Goal: Task Accomplishment & Management: Complete application form

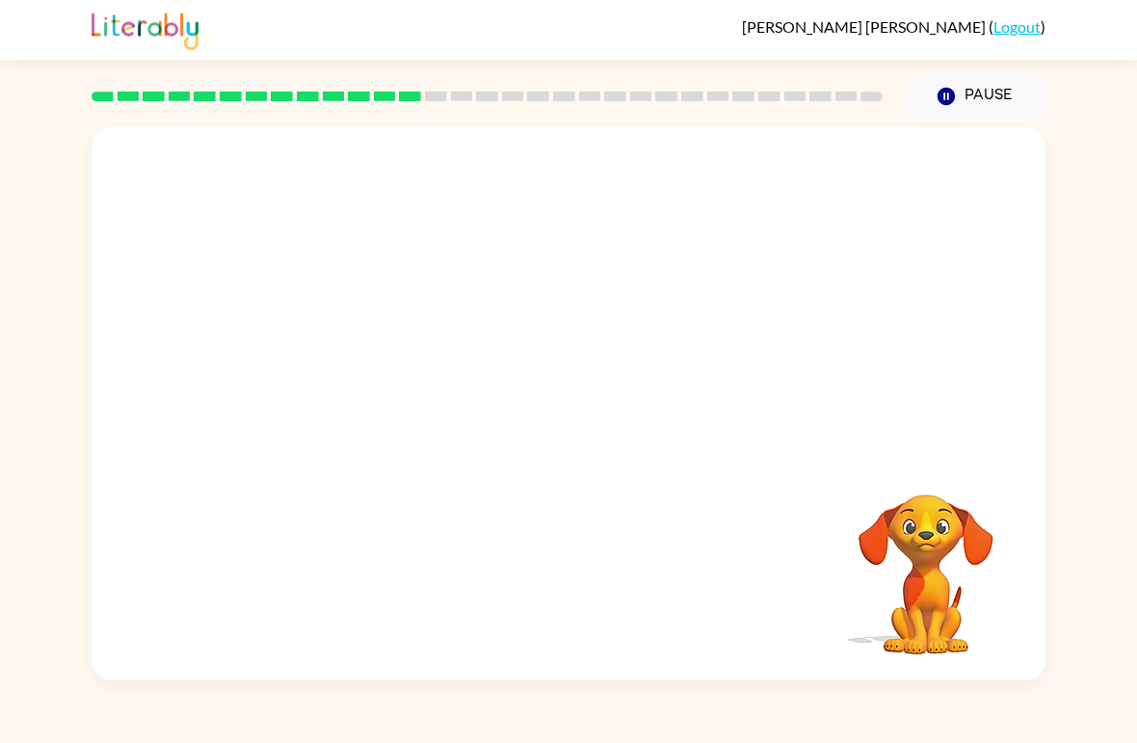
click at [957, 86] on button "Pause Pause" at bounding box center [975, 96] width 140 height 44
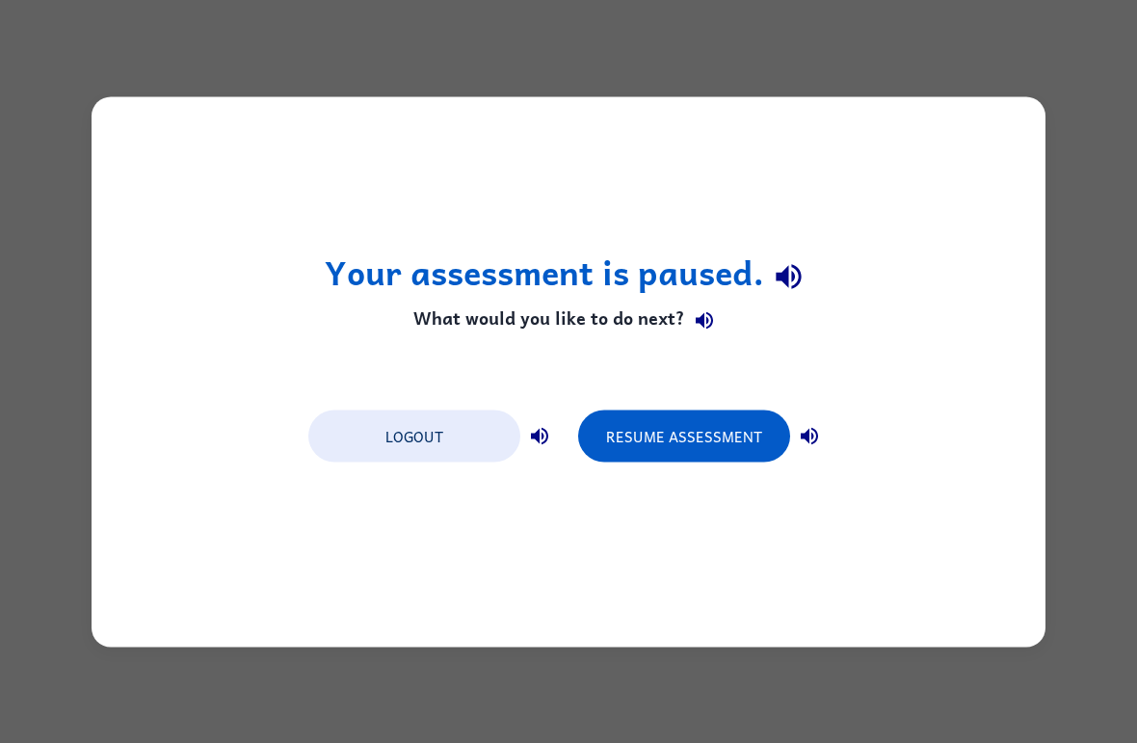
click at [712, 431] on button "Resume Assessment" at bounding box center [684, 435] width 212 height 52
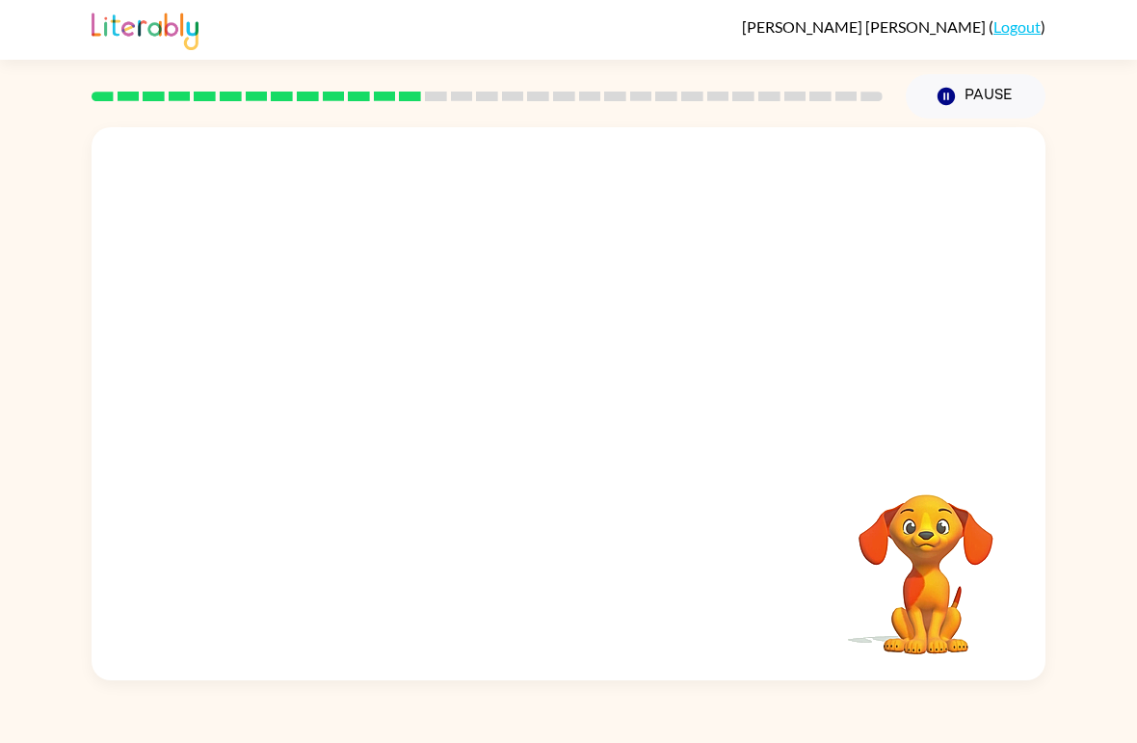
click at [727, 513] on div "Your browser must support playing .mp4 files to use Literably. Please try using…" at bounding box center [569, 403] width 954 height 553
click at [726, 513] on div "Your browser must support playing .mp4 files to use Literably. Please try using…" at bounding box center [569, 403] width 954 height 553
click at [799, 452] on div at bounding box center [569, 290] width 954 height 327
click at [531, 400] on button "button" at bounding box center [568, 414] width 123 height 70
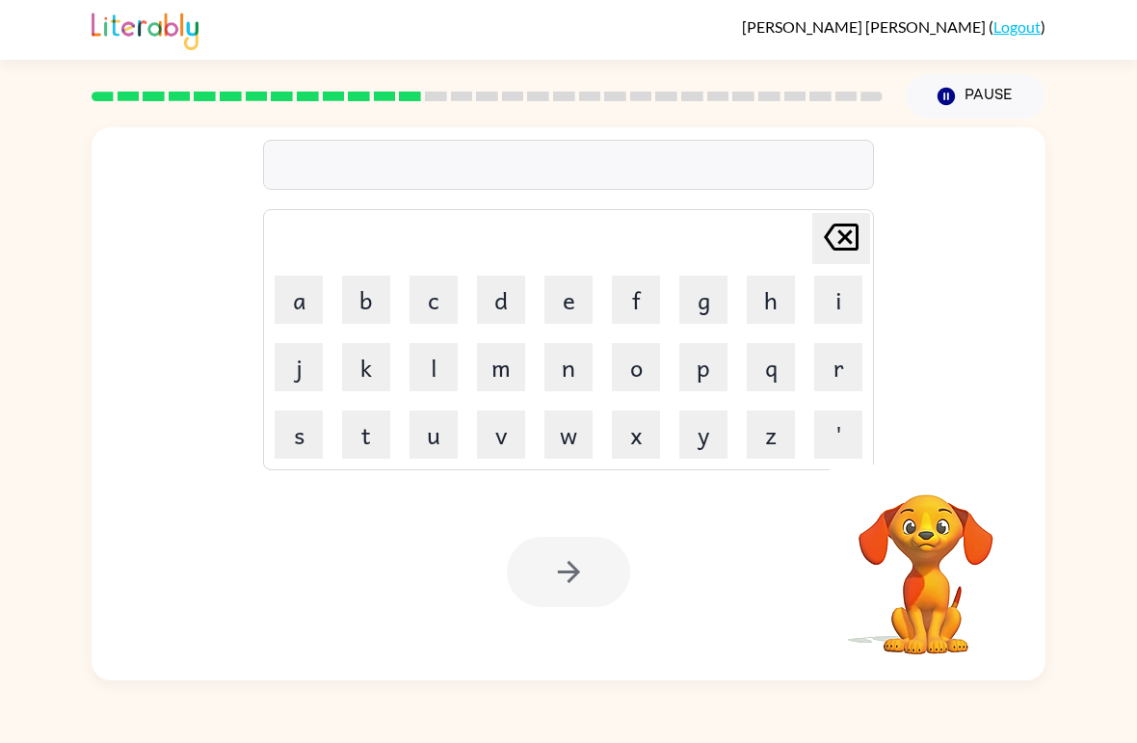
click at [655, 289] on button "f" at bounding box center [636, 299] width 48 height 48
click at [436, 365] on button "l" at bounding box center [433, 367] width 48 height 48
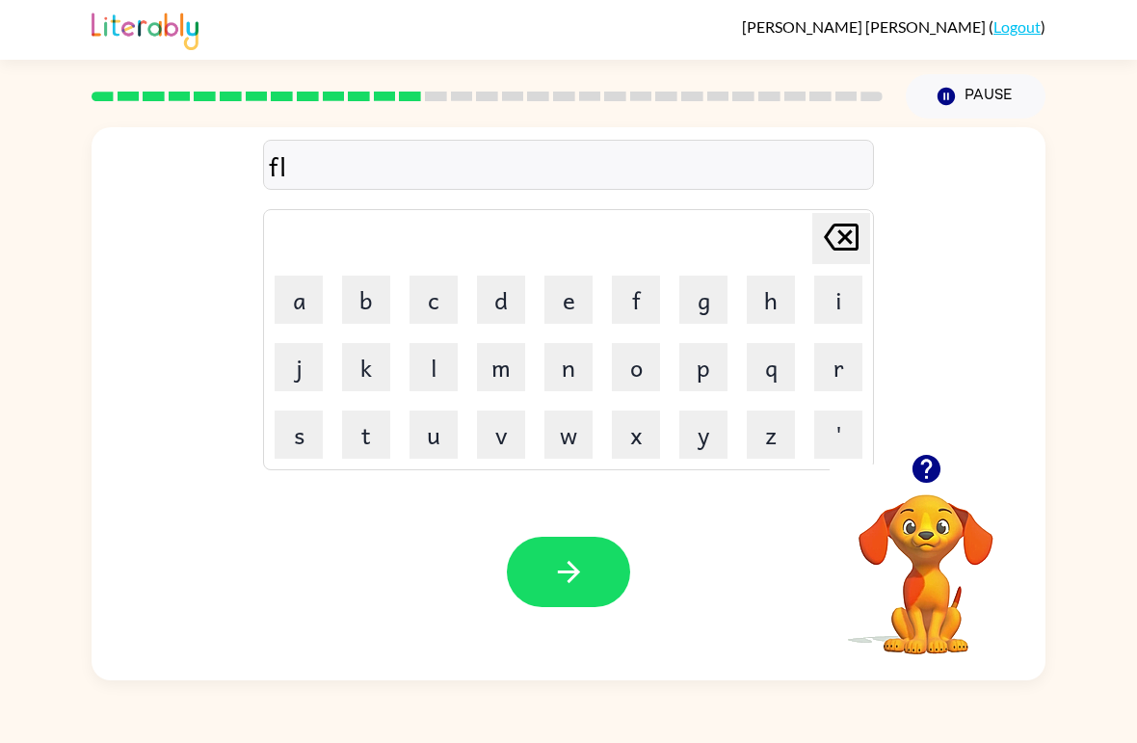
click at [289, 295] on button "a" at bounding box center [299, 299] width 48 height 48
click at [547, 429] on button "w" at bounding box center [568, 434] width 48 height 48
click at [445, 361] on button "l" at bounding box center [433, 367] width 48 height 48
click at [290, 290] on button "a" at bounding box center [299, 299] width 48 height 48
click at [845, 260] on icon "[PERSON_NAME] last character input" at bounding box center [841, 237] width 46 height 46
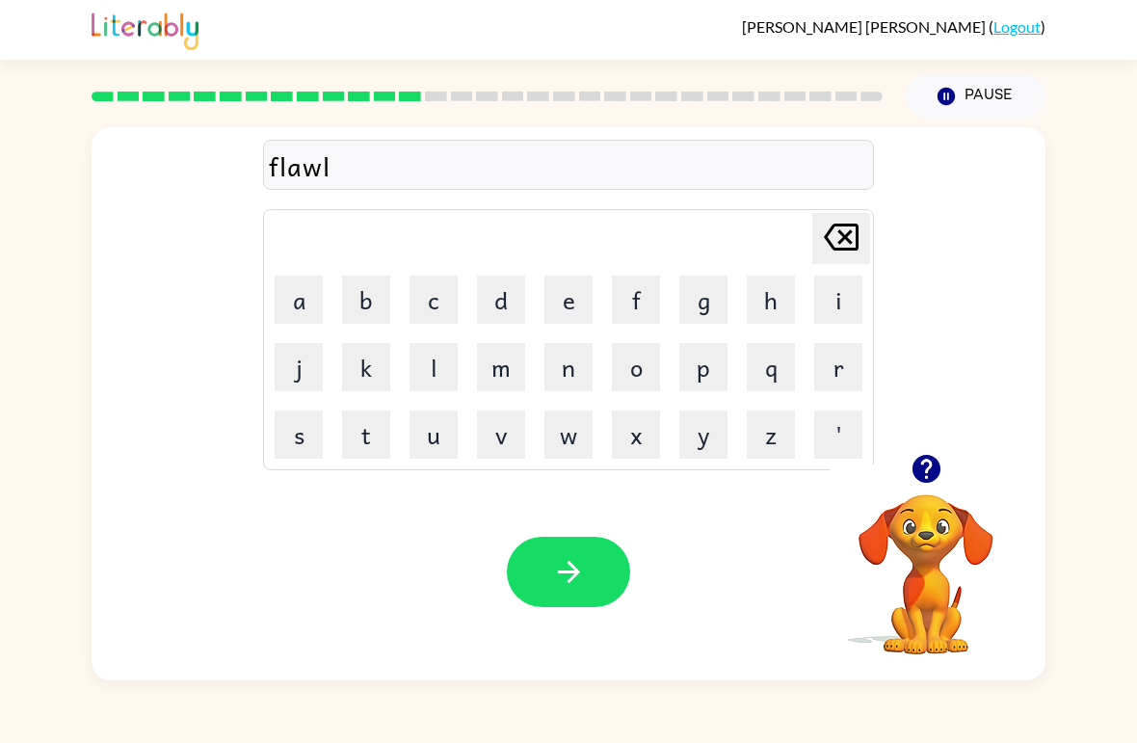
click at [587, 293] on button "e" at bounding box center [568, 299] width 48 height 48
click at [286, 433] on button "s" at bounding box center [299, 434] width 48 height 48
click at [612, 552] on button "button" at bounding box center [568, 572] width 123 height 70
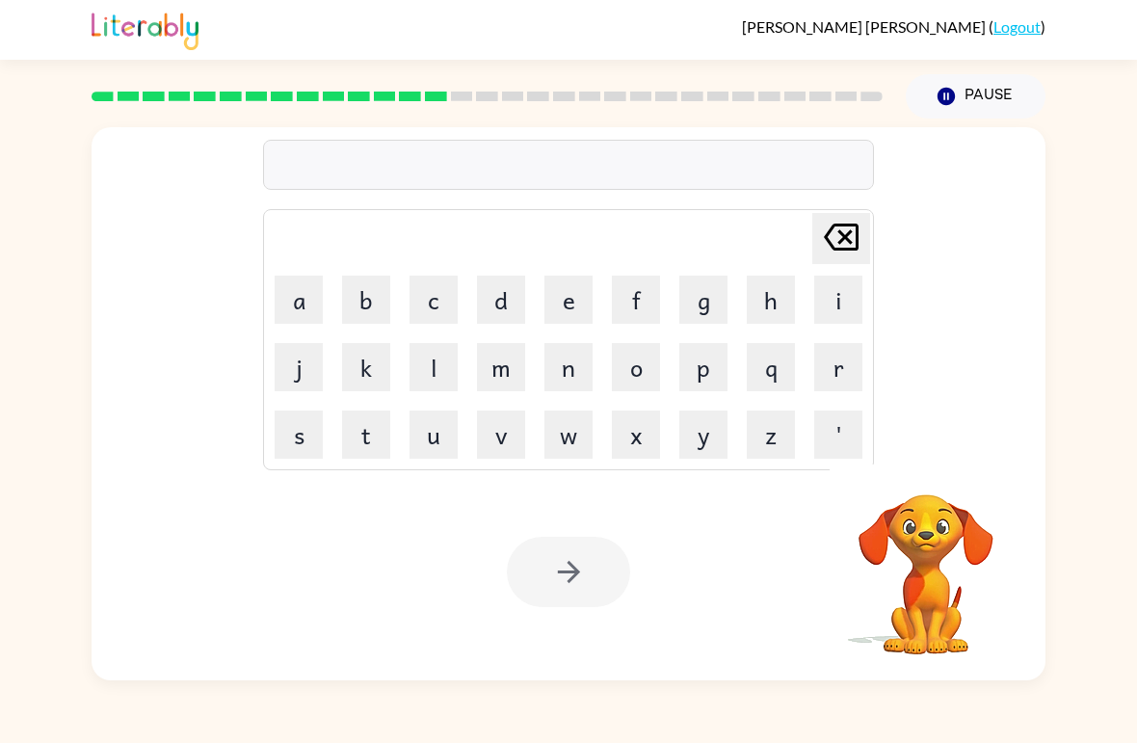
click at [295, 293] on button "a" at bounding box center [299, 299] width 48 height 48
click at [715, 362] on button "p" at bounding box center [703, 367] width 48 height 48
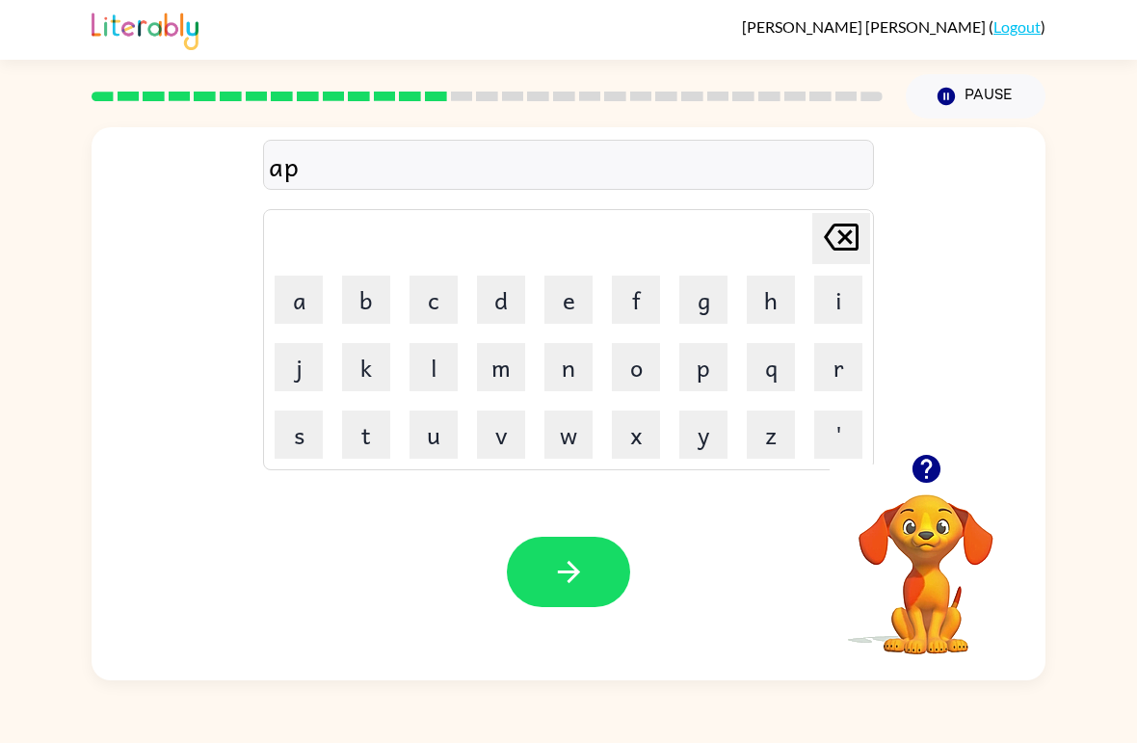
click at [850, 365] on button "r" at bounding box center [838, 367] width 48 height 48
click at [589, 359] on button "n" at bounding box center [568, 367] width 48 height 48
click at [852, 234] on icon "[PERSON_NAME] last character input" at bounding box center [841, 237] width 46 height 46
click at [636, 362] on button "o" at bounding box center [636, 367] width 48 height 48
click at [570, 366] on button "n" at bounding box center [568, 367] width 48 height 48
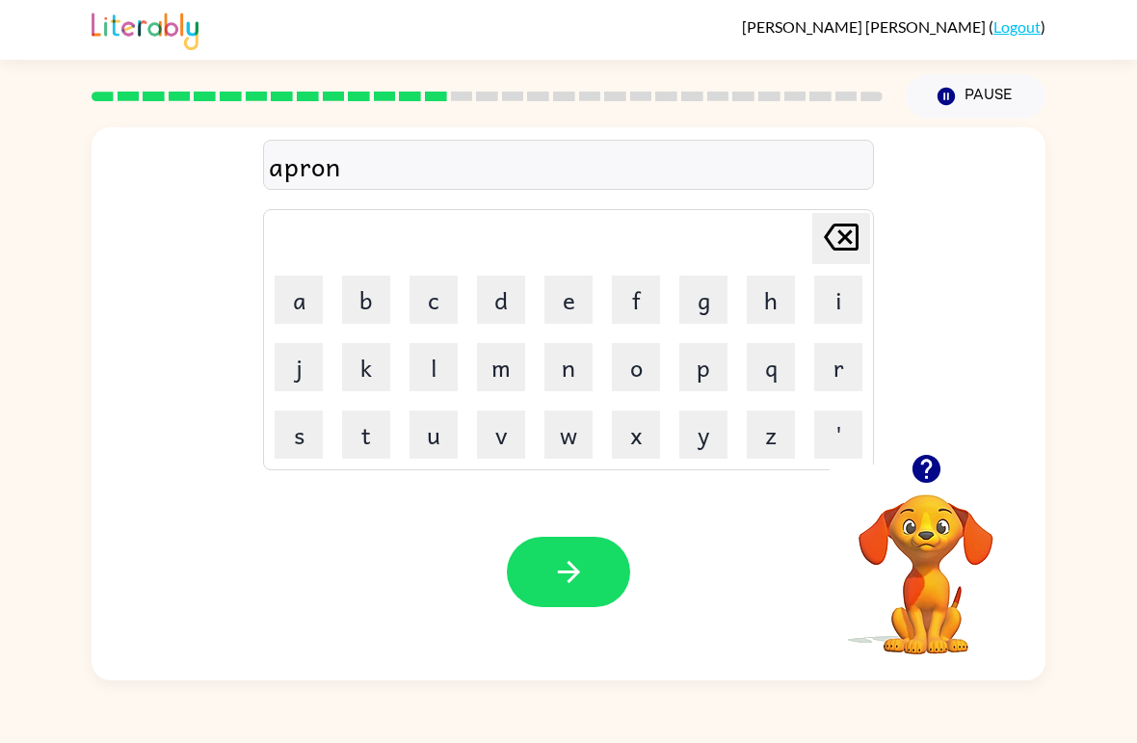
click at [540, 530] on div "Your browser must support playing .mp4 files to use Literably. Please try using…" at bounding box center [569, 571] width 954 height 217
click at [595, 563] on button "button" at bounding box center [568, 572] width 123 height 70
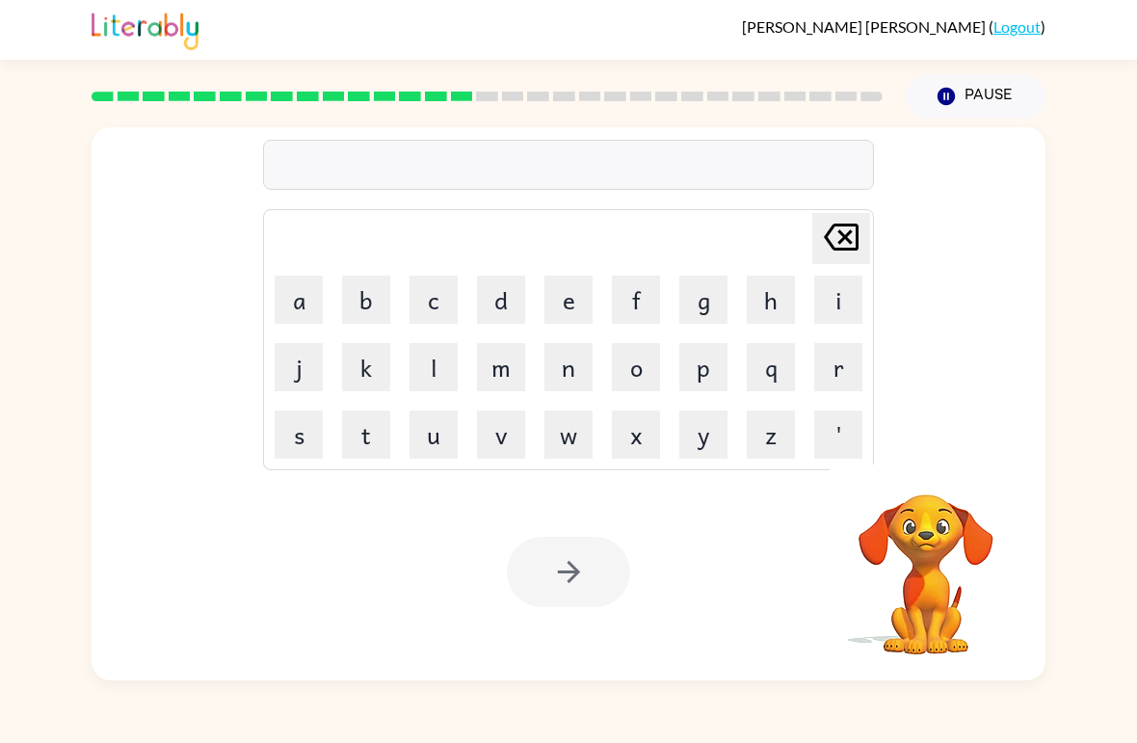
click at [712, 360] on button "p" at bounding box center [703, 367] width 48 height 48
click at [641, 358] on button "o" at bounding box center [636, 367] width 48 height 48
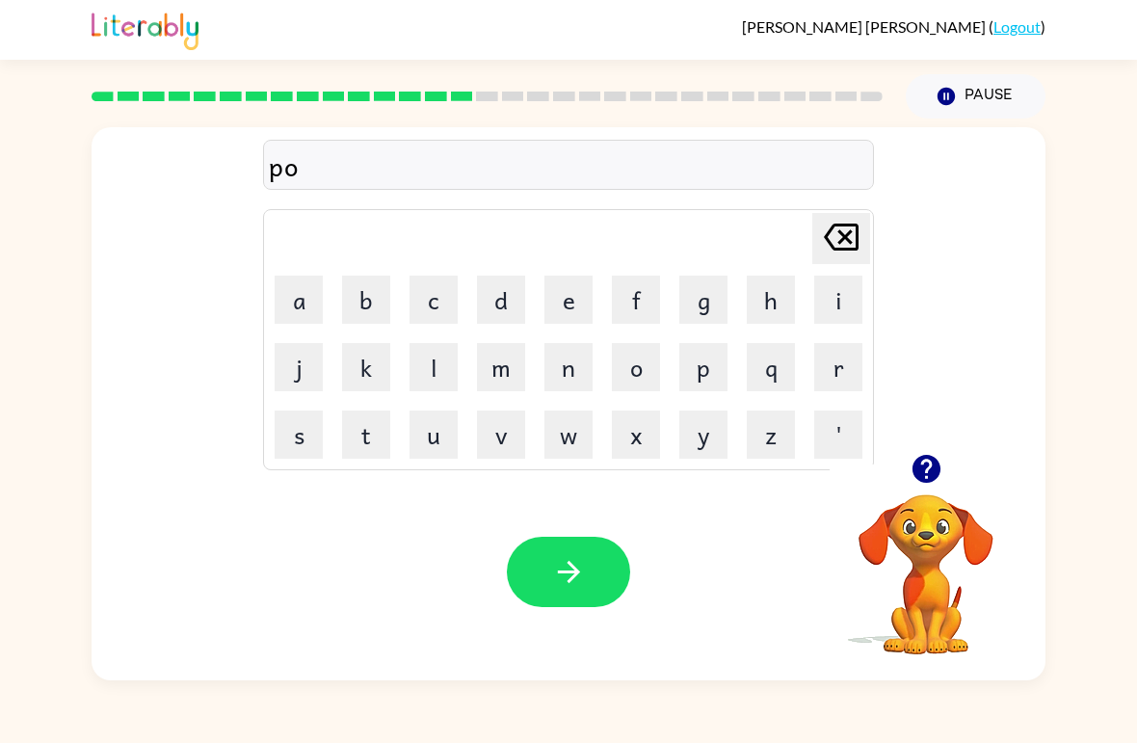
click at [844, 346] on button "r" at bounding box center [838, 367] width 48 height 48
click at [409, 303] on button "c" at bounding box center [433, 299] width 48 height 48
click at [772, 301] on button "h" at bounding box center [771, 299] width 48 height 48
click at [593, 570] on button "button" at bounding box center [568, 572] width 123 height 70
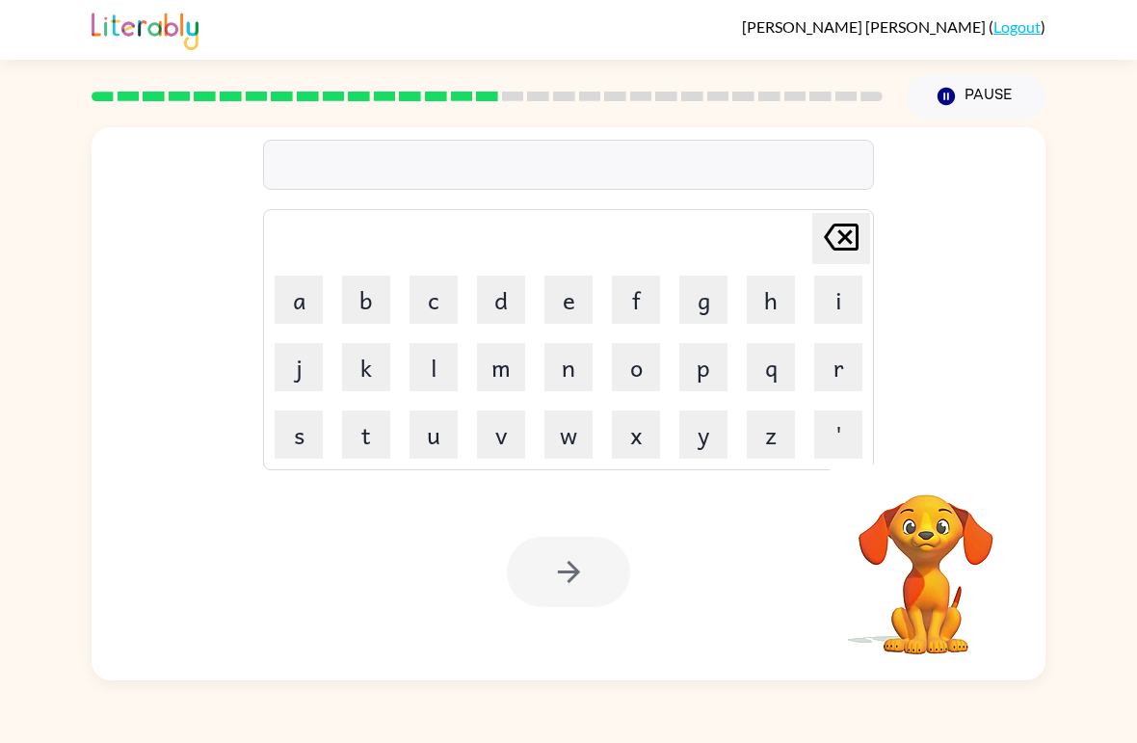
click at [846, 376] on button "r" at bounding box center [838, 367] width 48 height 48
click at [292, 304] on button "a" at bounding box center [299, 299] width 48 height 48
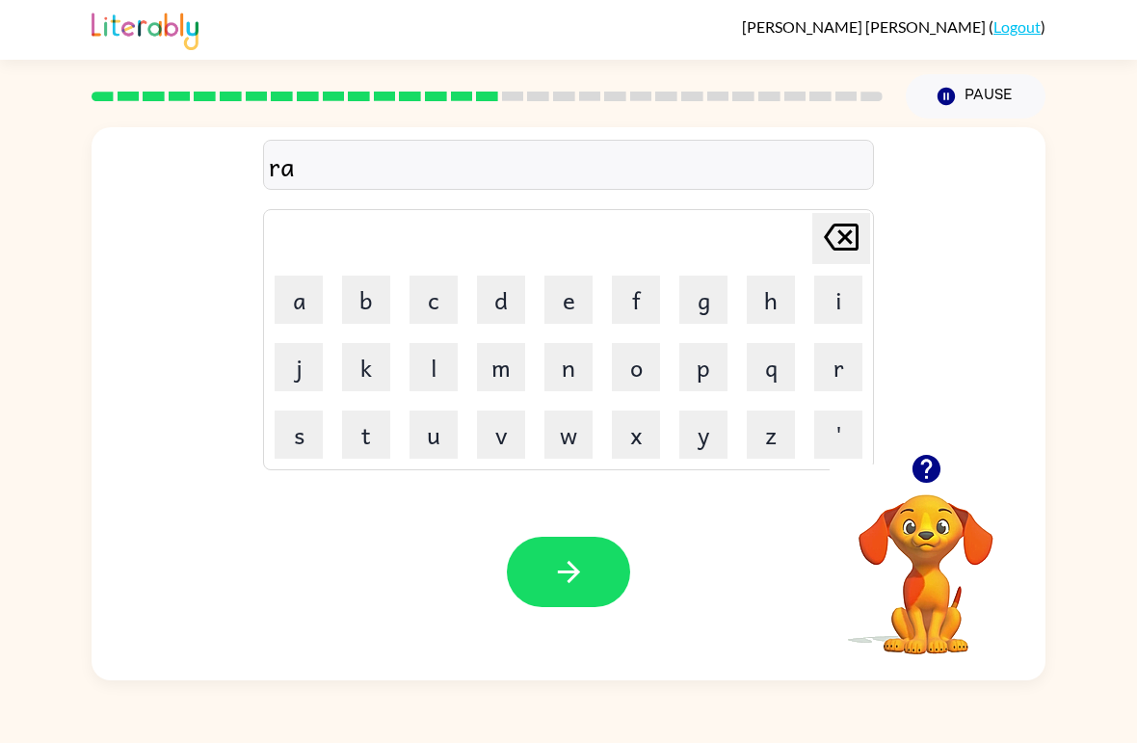
click at [703, 311] on button "g" at bounding box center [703, 299] width 48 height 48
click at [566, 563] on icon "button" at bounding box center [569, 572] width 34 height 34
click at [522, 298] on button "d" at bounding box center [501, 299] width 48 height 48
click at [838, 366] on button "r" at bounding box center [838, 367] width 48 height 48
click at [443, 421] on button "u" at bounding box center [433, 434] width 48 height 48
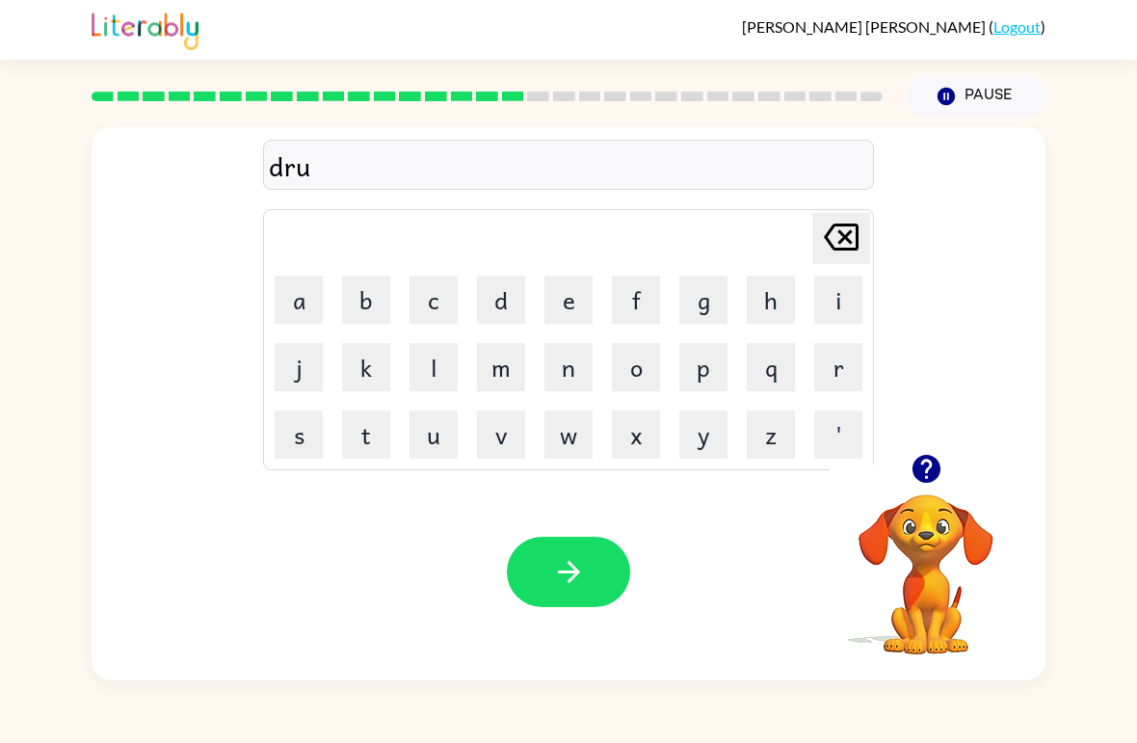
click at [504, 355] on button "m" at bounding box center [501, 367] width 48 height 48
click at [500, 358] on button "m" at bounding box center [501, 367] width 48 height 48
click at [573, 297] on button "e" at bounding box center [568, 299] width 48 height 48
click at [843, 358] on button "r" at bounding box center [838, 367] width 48 height 48
click at [590, 562] on button "button" at bounding box center [568, 572] width 123 height 70
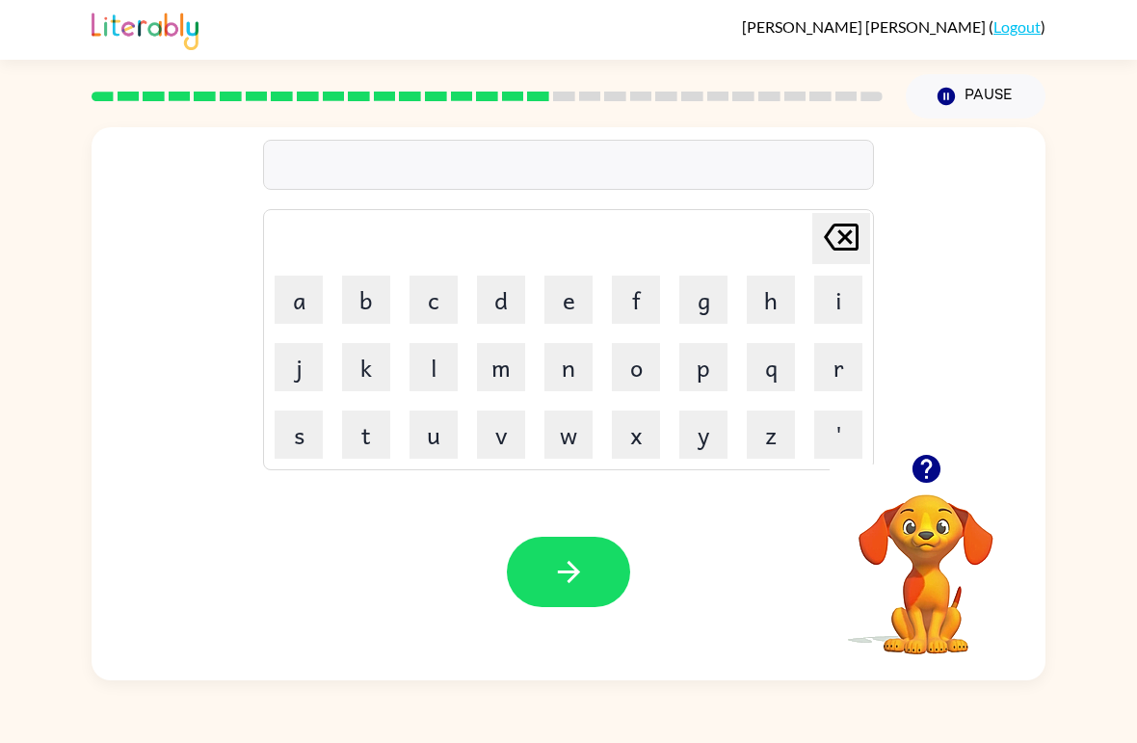
click at [641, 287] on button "f" at bounding box center [636, 299] width 48 height 48
click at [296, 295] on button "a" at bounding box center [299, 299] width 48 height 48
click at [578, 429] on button "w" at bounding box center [568, 434] width 48 height 48
click at [845, 230] on icon "[PERSON_NAME] last character input" at bounding box center [841, 237] width 46 height 46
click at [507, 372] on button "m" at bounding box center [501, 367] width 48 height 48
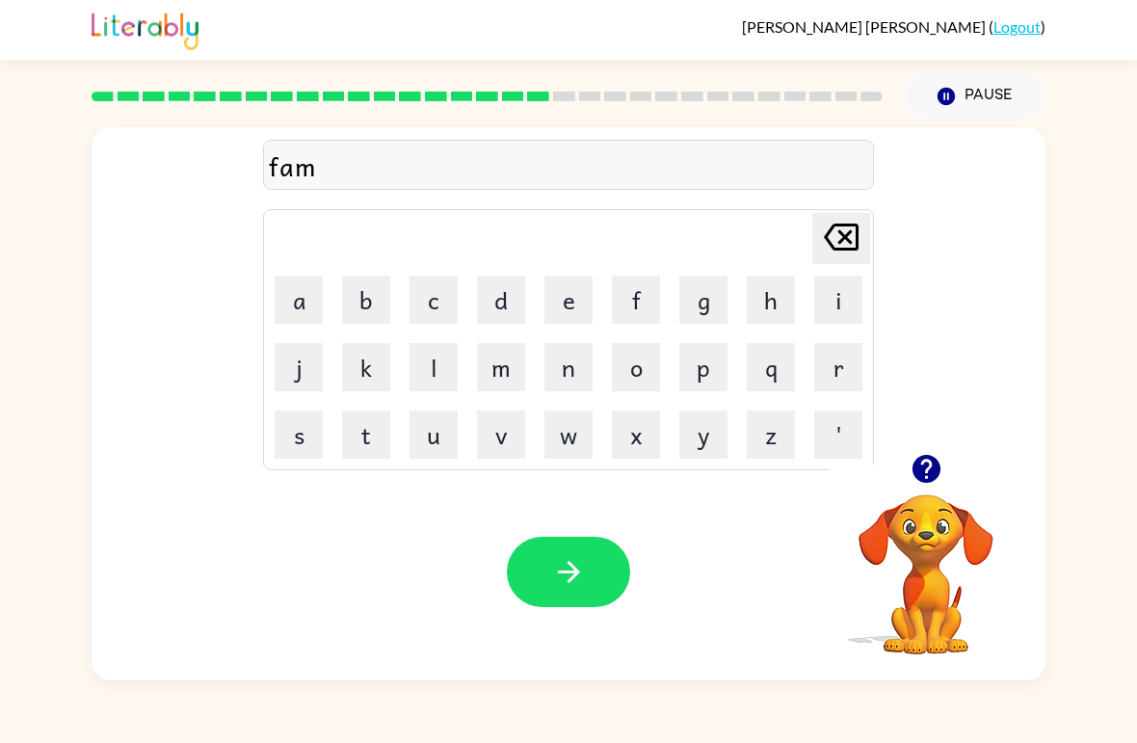
click at [830, 305] on button "i" at bounding box center [838, 299] width 48 height 48
click at [433, 365] on button "l" at bounding box center [433, 367] width 48 height 48
click at [827, 297] on button "i" at bounding box center [838, 299] width 48 height 48
click at [540, 310] on td "e" at bounding box center [569, 300] width 66 height 66
click at [582, 307] on button "e" at bounding box center [568, 299] width 48 height 48
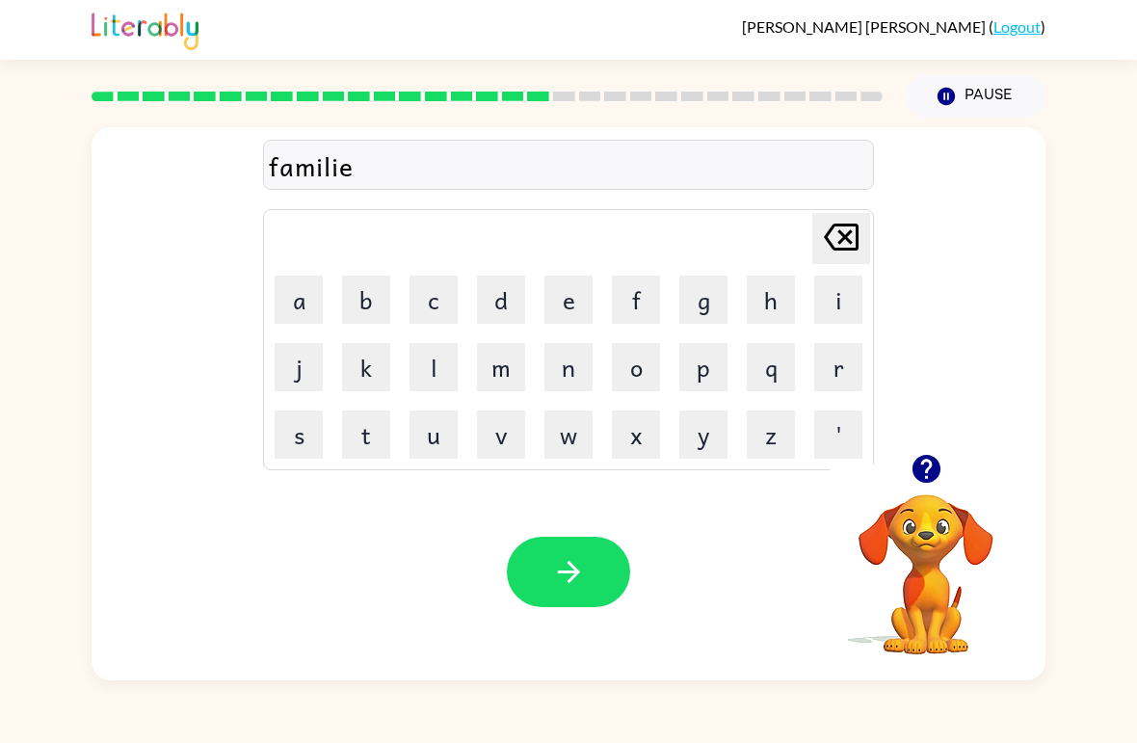
click at [284, 434] on button "s" at bounding box center [299, 434] width 48 height 48
click at [590, 563] on button "button" at bounding box center [568, 572] width 123 height 70
click at [508, 297] on button "d" at bounding box center [501, 299] width 48 height 48
click at [554, 308] on button "e" at bounding box center [568, 299] width 48 height 48
click at [457, 290] on button "c" at bounding box center [433, 299] width 48 height 48
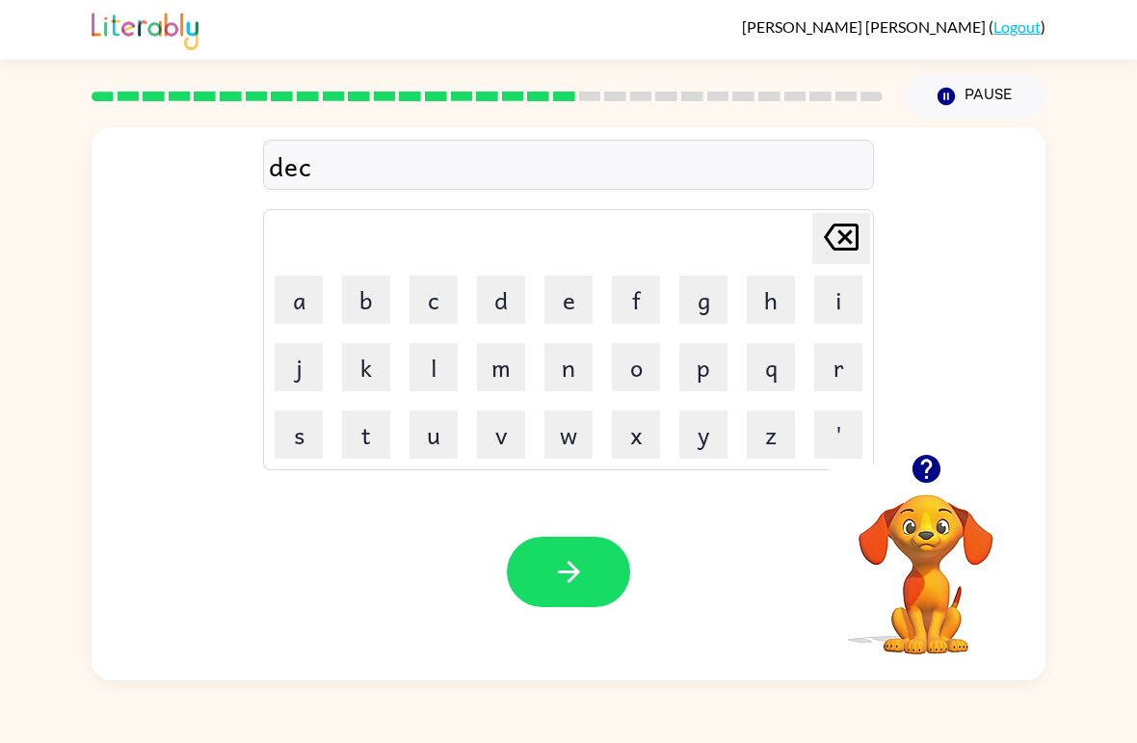
click at [283, 308] on button "a" at bounding box center [299, 299] width 48 height 48
click at [508, 290] on button "d" at bounding box center [501, 299] width 48 height 48
click at [562, 304] on button "e" at bounding box center [568, 299] width 48 height 48
click at [602, 577] on button "button" at bounding box center [568, 572] width 123 height 70
click at [719, 297] on button "g" at bounding box center [703, 299] width 48 height 48
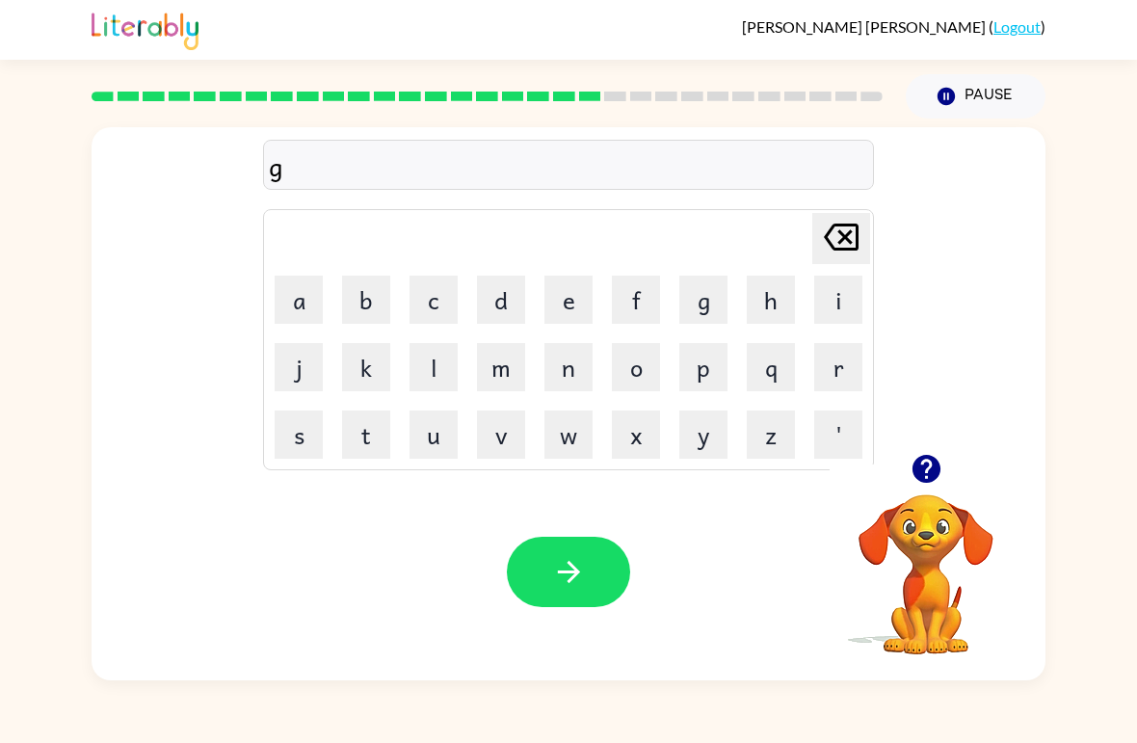
click at [309, 293] on button "a" at bounding box center [299, 299] width 48 height 48
click at [347, 428] on button "t" at bounding box center [366, 434] width 48 height 48
click at [771, 294] on button "h" at bounding box center [771, 299] width 48 height 48
click at [572, 293] on button "e" at bounding box center [568, 299] width 48 height 48
click at [845, 358] on button "r" at bounding box center [838, 367] width 48 height 48
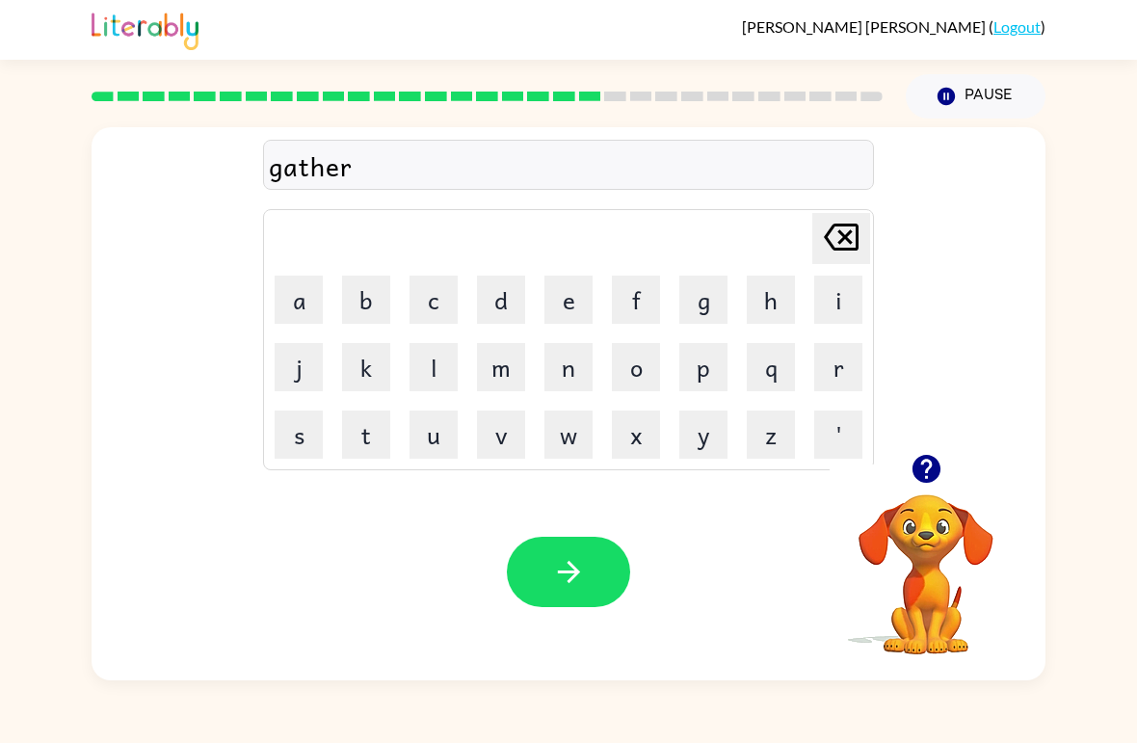
click at [562, 291] on button "e" at bounding box center [568, 299] width 48 height 48
click at [513, 298] on button "d" at bounding box center [501, 299] width 48 height 48
click at [578, 563] on icon "button" at bounding box center [569, 572] width 34 height 34
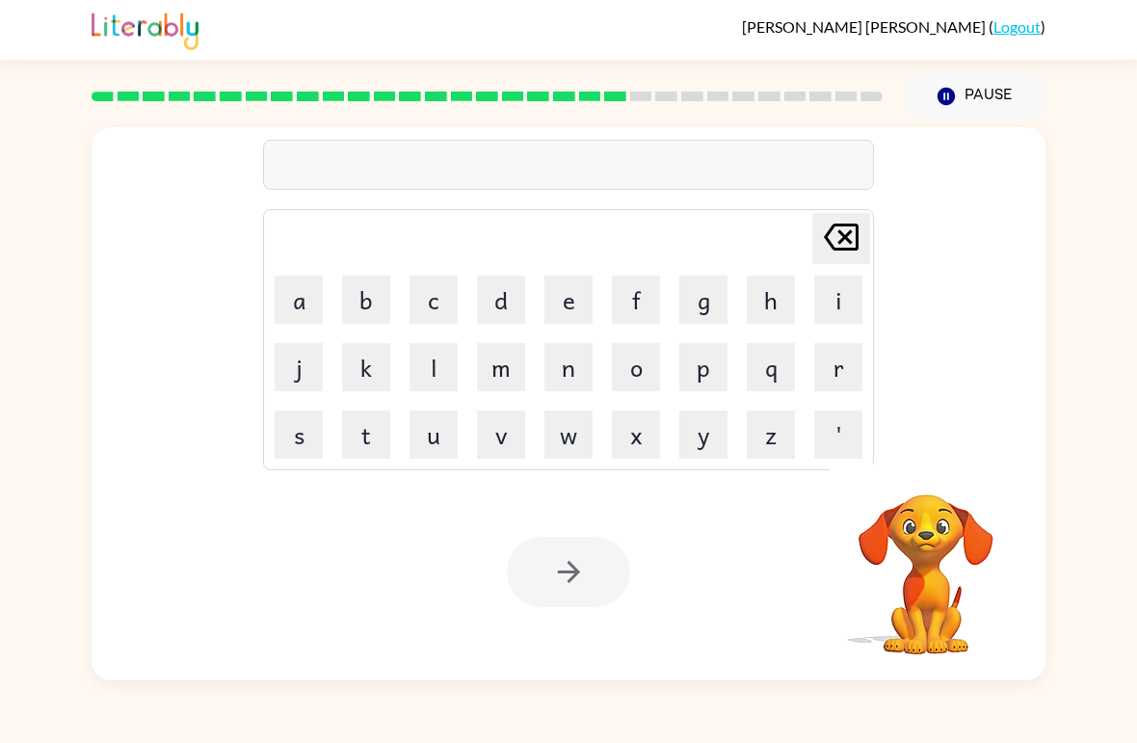
click at [718, 351] on button "p" at bounding box center [703, 367] width 48 height 48
click at [829, 369] on button "r" at bounding box center [838, 367] width 48 height 48
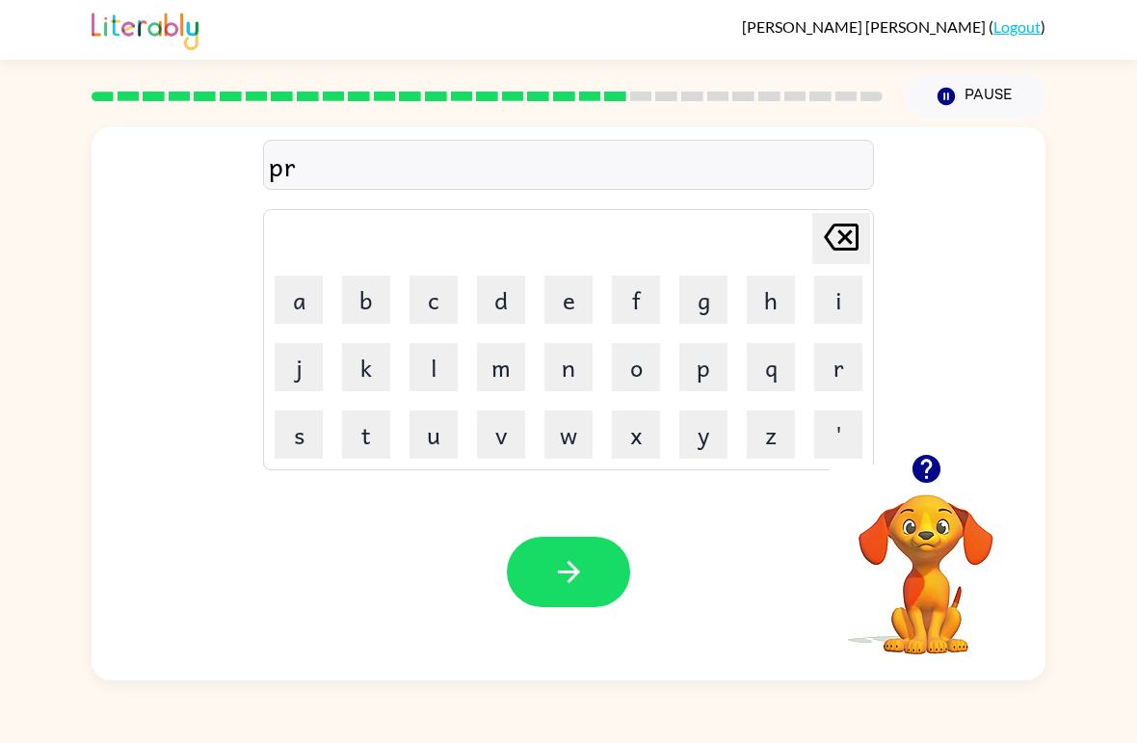
click at [570, 304] on button "e" at bounding box center [568, 299] width 48 height 48
click at [425, 293] on button "c" at bounding box center [433, 299] width 48 height 48
click at [838, 300] on button "i" at bounding box center [838, 299] width 48 height 48
click at [423, 298] on button "c" at bounding box center [433, 299] width 48 height 48
click at [568, 293] on button "e" at bounding box center [568, 299] width 48 height 48
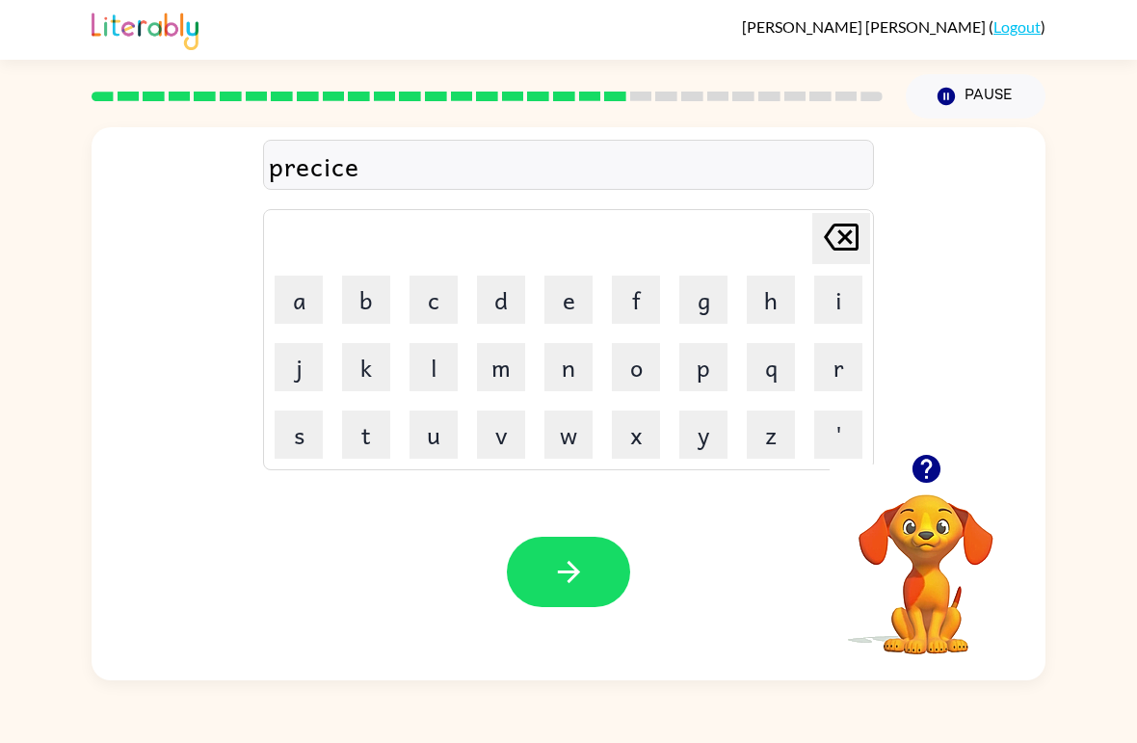
click at [428, 381] on button "l" at bounding box center [433, 367] width 48 height 48
click at [690, 432] on button "y" at bounding box center [703, 434] width 48 height 48
click at [829, 250] on icon "[PERSON_NAME] last character input" at bounding box center [841, 237] width 46 height 46
click at [828, 249] on icon "[PERSON_NAME] last character input" at bounding box center [841, 237] width 46 height 46
click at [839, 247] on icon "[PERSON_NAME] last character input" at bounding box center [841, 237] width 46 height 46
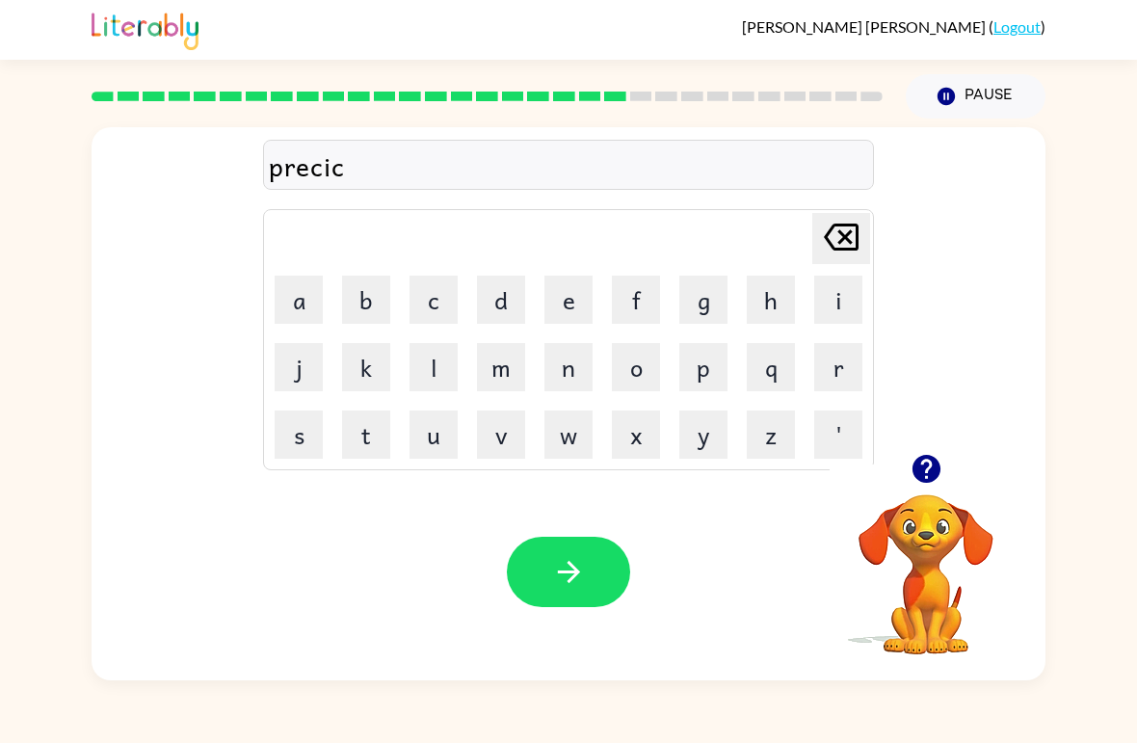
click at [838, 247] on icon "[PERSON_NAME] last character input" at bounding box center [841, 237] width 46 height 46
click at [849, 250] on icon at bounding box center [841, 236] width 35 height 27
click at [848, 249] on icon at bounding box center [841, 236] width 35 height 27
click at [285, 434] on button "s" at bounding box center [299, 434] width 48 height 48
click at [829, 297] on button "i" at bounding box center [838, 299] width 48 height 48
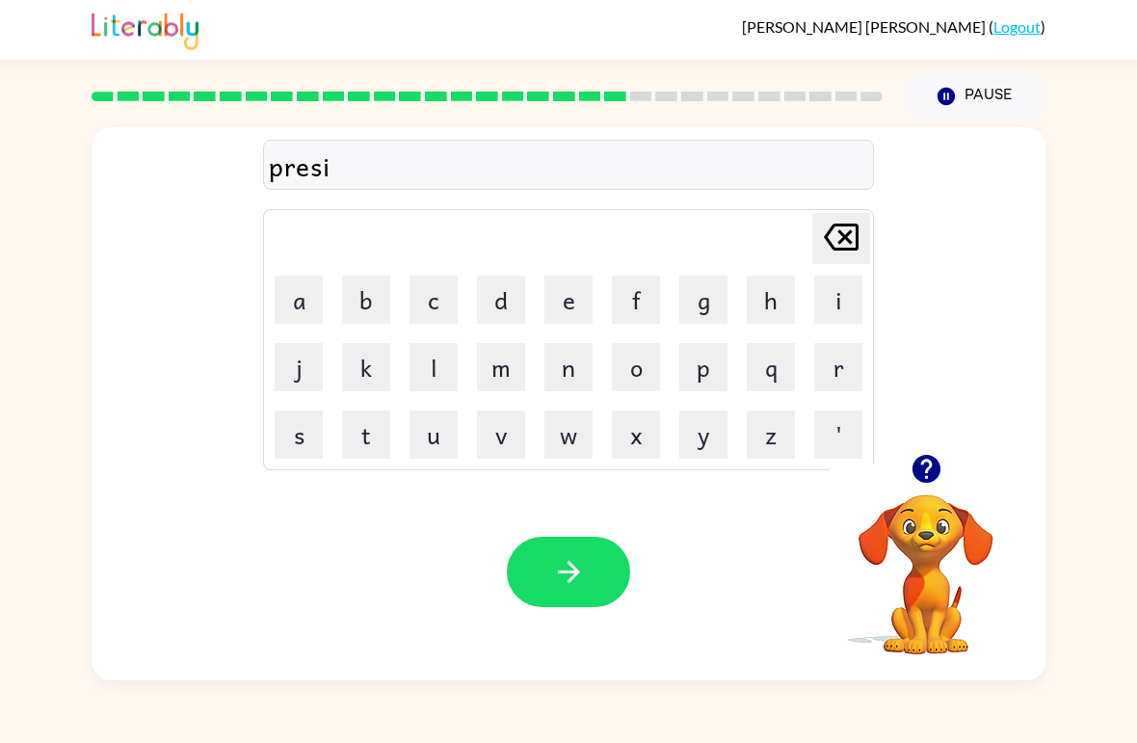
click at [444, 295] on button "c" at bounding box center [433, 299] width 48 height 48
click at [571, 280] on button "e" at bounding box center [568, 299] width 48 height 48
click at [431, 364] on button "l" at bounding box center [433, 367] width 48 height 48
click at [709, 431] on button "y" at bounding box center [703, 434] width 48 height 48
click at [568, 565] on icon "button" at bounding box center [569, 572] width 34 height 34
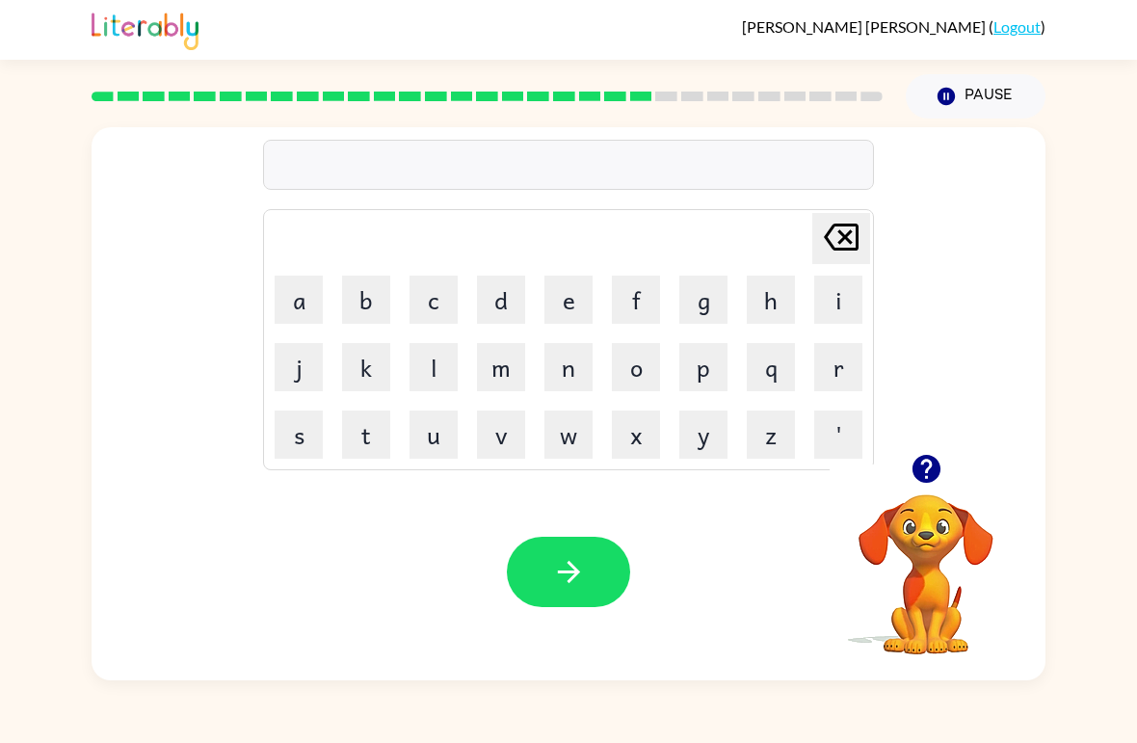
click at [304, 430] on button "s" at bounding box center [299, 434] width 48 height 48
click at [367, 426] on button "t" at bounding box center [366, 434] width 48 height 48
click at [830, 349] on button "r" at bounding box center [838, 367] width 48 height 48
click at [580, 282] on button "e" at bounding box center [568, 299] width 48 height 48
click at [579, 282] on button "e" at bounding box center [568, 299] width 48 height 48
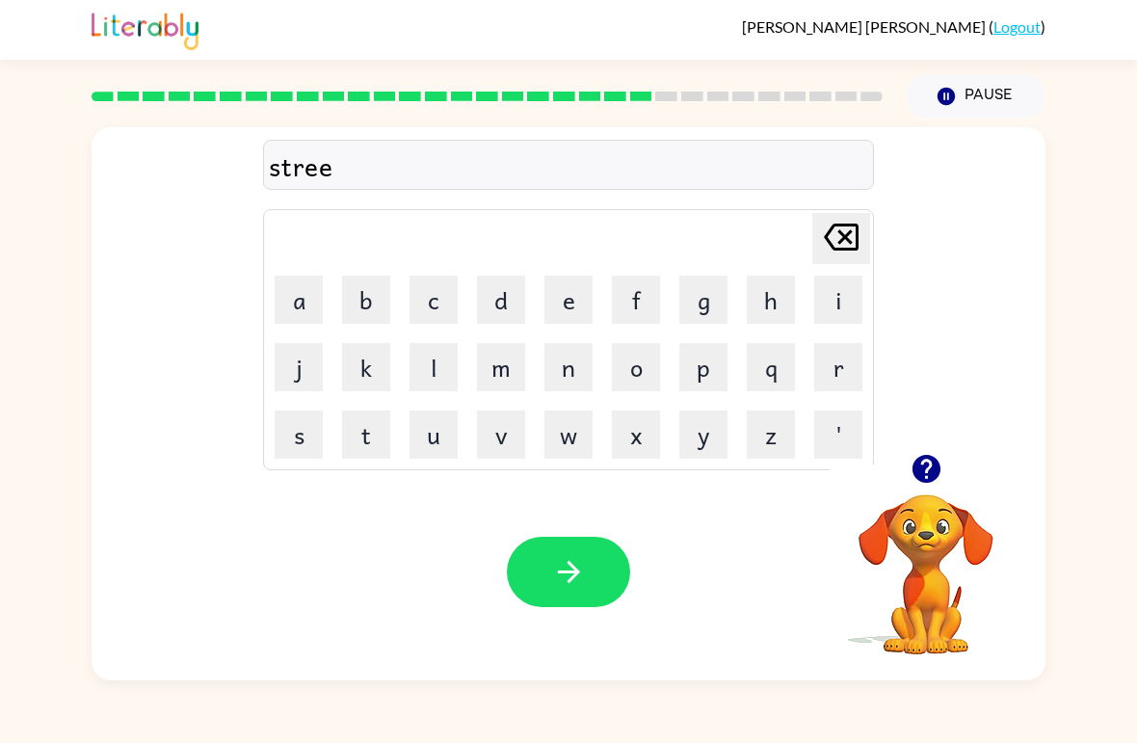
click at [378, 436] on button "t" at bounding box center [366, 434] width 48 height 48
click at [431, 286] on button "c" at bounding box center [433, 299] width 48 height 48
click at [304, 428] on button "s" at bounding box center [299, 434] width 48 height 48
click at [843, 240] on icon at bounding box center [841, 236] width 35 height 27
click at [296, 300] on button "a" at bounding box center [299, 299] width 48 height 48
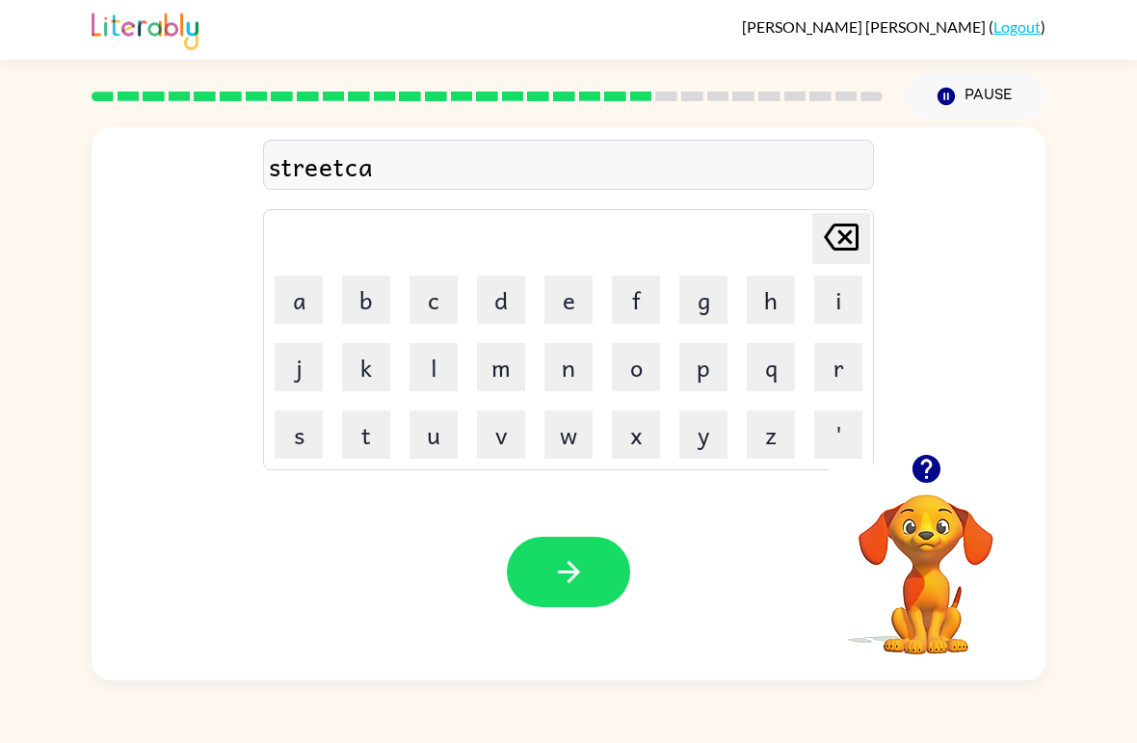
click at [823, 362] on button "r" at bounding box center [838, 367] width 48 height 48
click at [566, 568] on icon "button" at bounding box center [569, 572] width 34 height 34
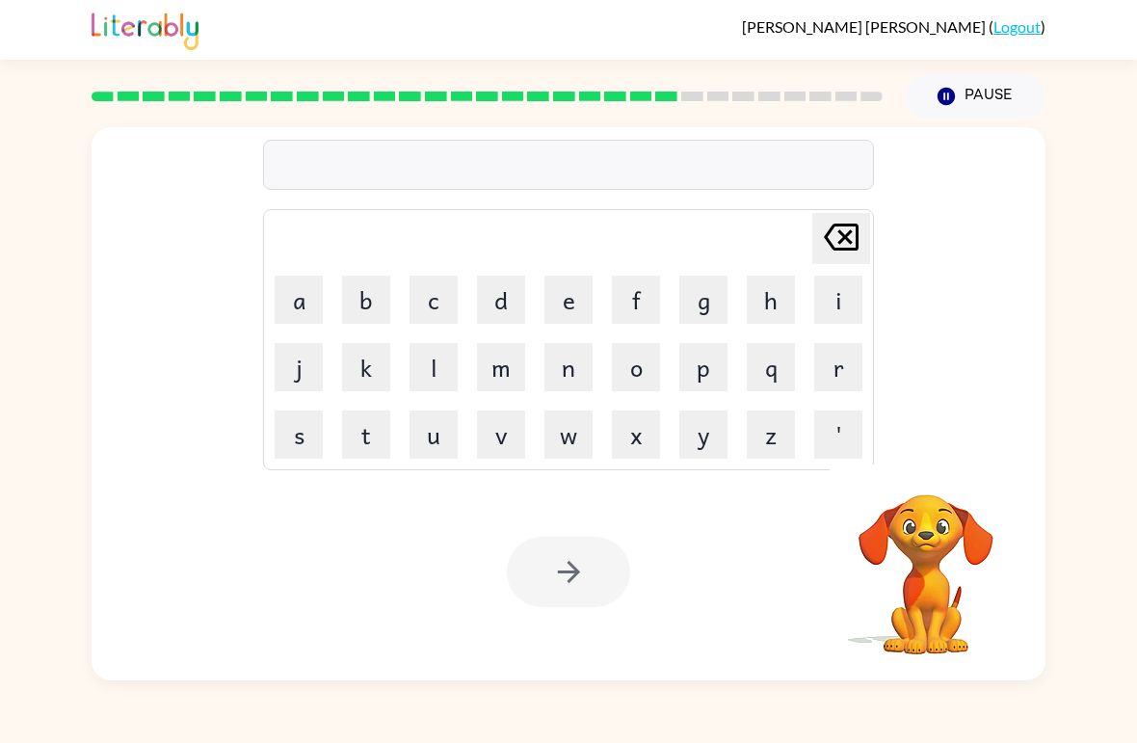
click at [816, 295] on button "i" at bounding box center [838, 299] width 48 height 48
click at [572, 369] on button "n" at bounding box center [568, 367] width 48 height 48
click at [840, 225] on icon at bounding box center [841, 236] width 35 height 27
click at [840, 224] on icon at bounding box center [841, 236] width 35 height 27
click at [838, 244] on icon at bounding box center [841, 236] width 35 height 27
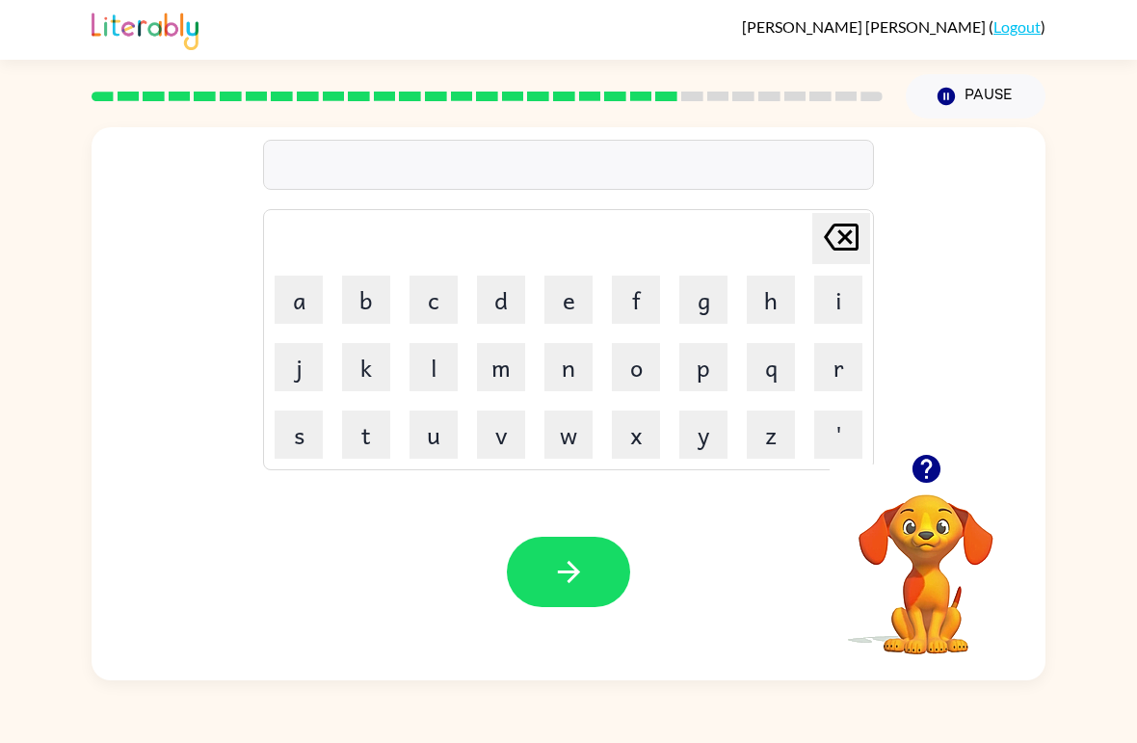
click at [713, 305] on button "g" at bounding box center [703, 299] width 48 height 48
click at [841, 300] on button "i" at bounding box center [838, 299] width 48 height 48
click at [568, 364] on button "n" at bounding box center [568, 367] width 48 height 48
click at [703, 301] on button "g" at bounding box center [703, 299] width 48 height 48
click at [578, 306] on button "e" at bounding box center [568, 299] width 48 height 48
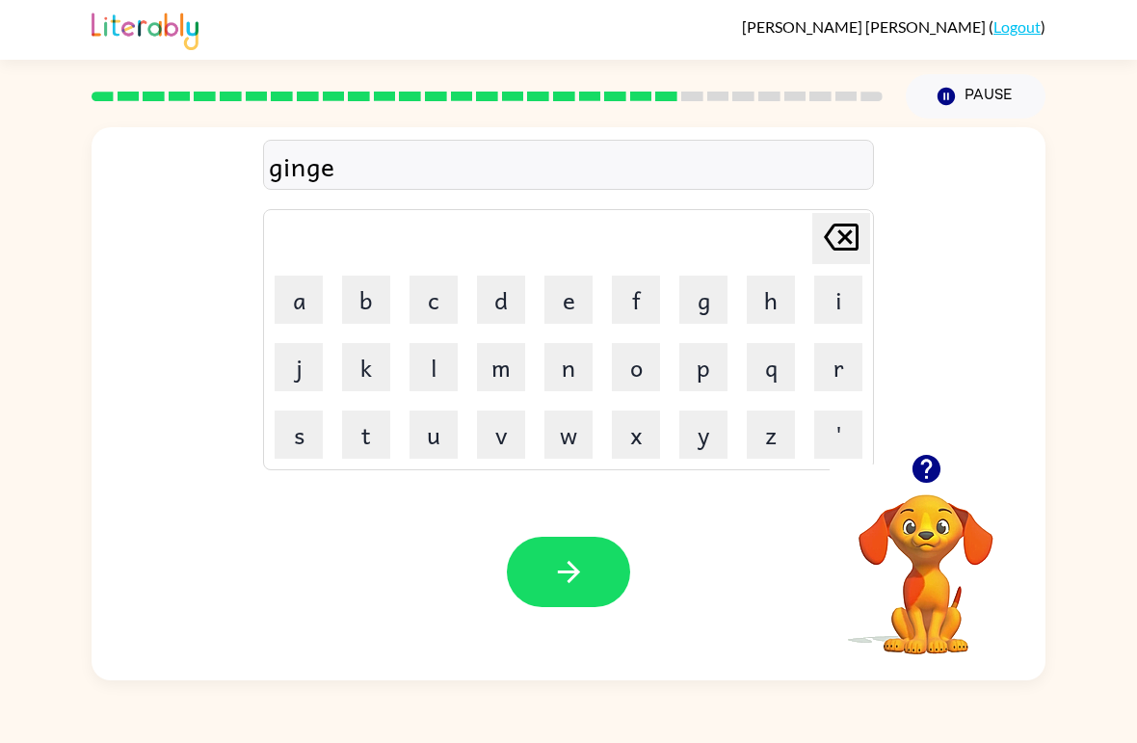
click at [829, 375] on button "r" at bounding box center [838, 367] width 48 height 48
click at [562, 562] on icon "button" at bounding box center [569, 572] width 34 height 34
click at [421, 283] on button "c" at bounding box center [433, 299] width 48 height 48
click at [641, 361] on button "o" at bounding box center [636, 367] width 48 height 48
click at [568, 362] on button "n" at bounding box center [568, 367] width 48 height 48
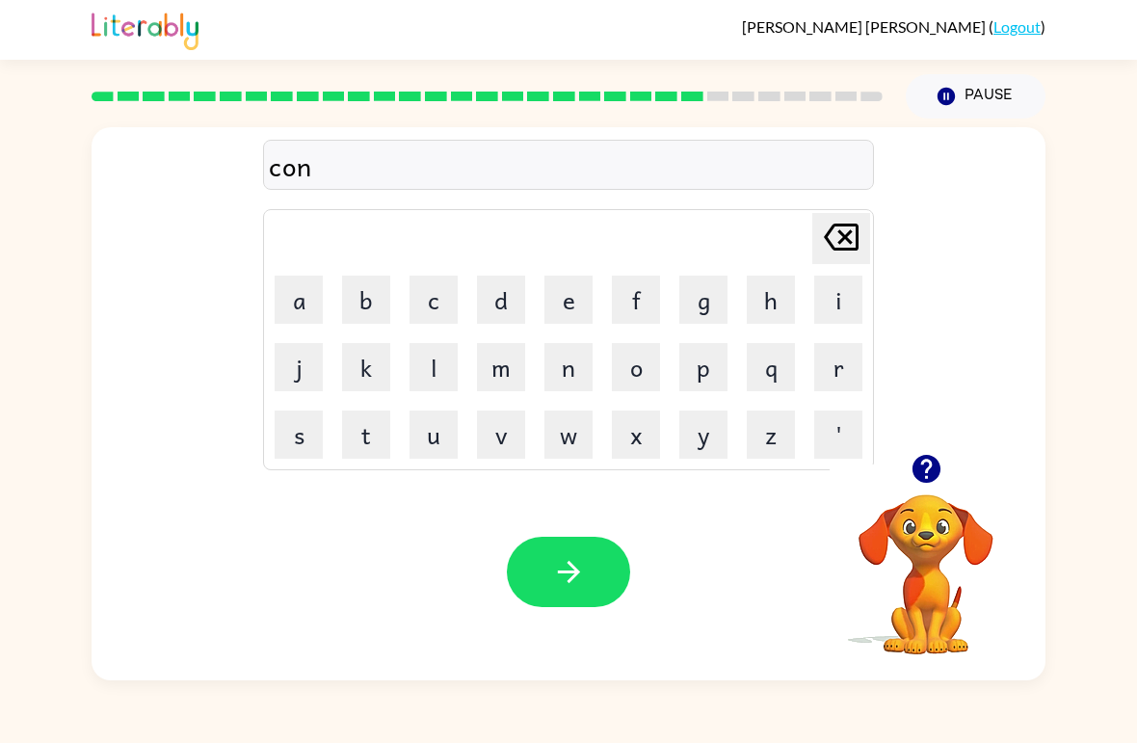
click at [429, 297] on button "c" at bounding box center [433, 299] width 48 height 48
click at [421, 362] on button "l" at bounding box center [433, 367] width 48 height 48
click at [437, 441] on button "u" at bounding box center [433, 434] width 48 height 48
click at [507, 294] on button "d" at bounding box center [501, 299] width 48 height 48
click at [577, 309] on button "e" at bounding box center [568, 299] width 48 height 48
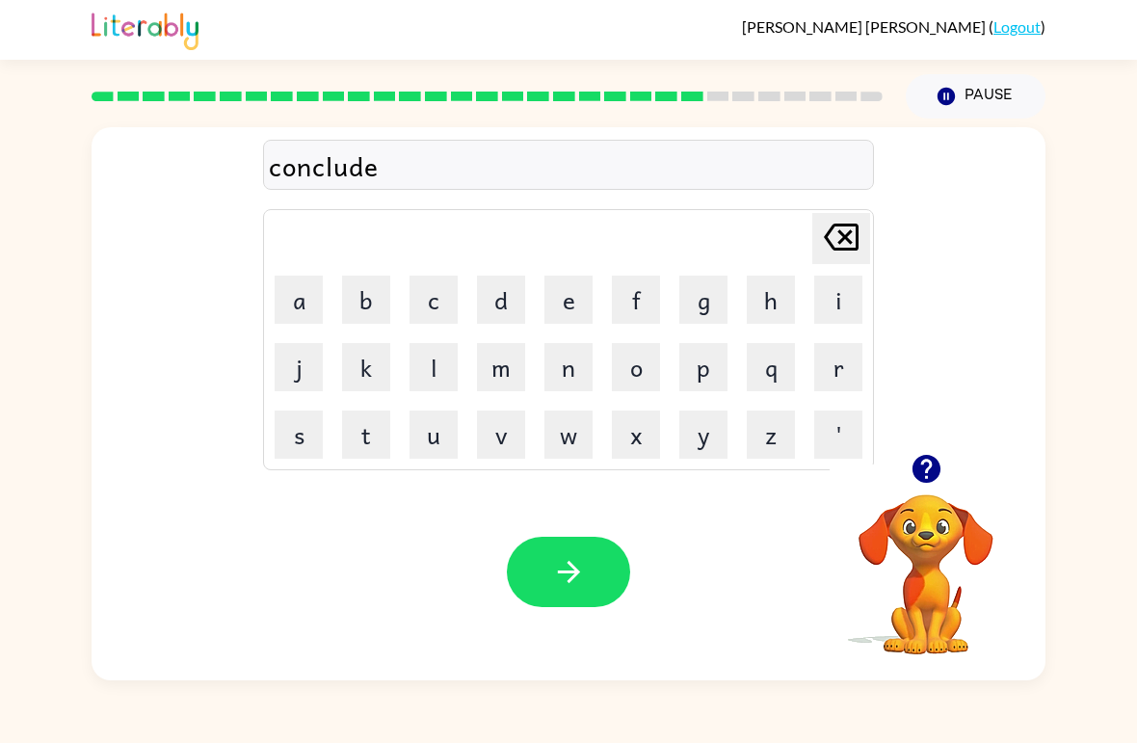
click at [501, 292] on button "d" at bounding box center [501, 299] width 48 height 48
click at [578, 560] on icon "button" at bounding box center [569, 572] width 34 height 34
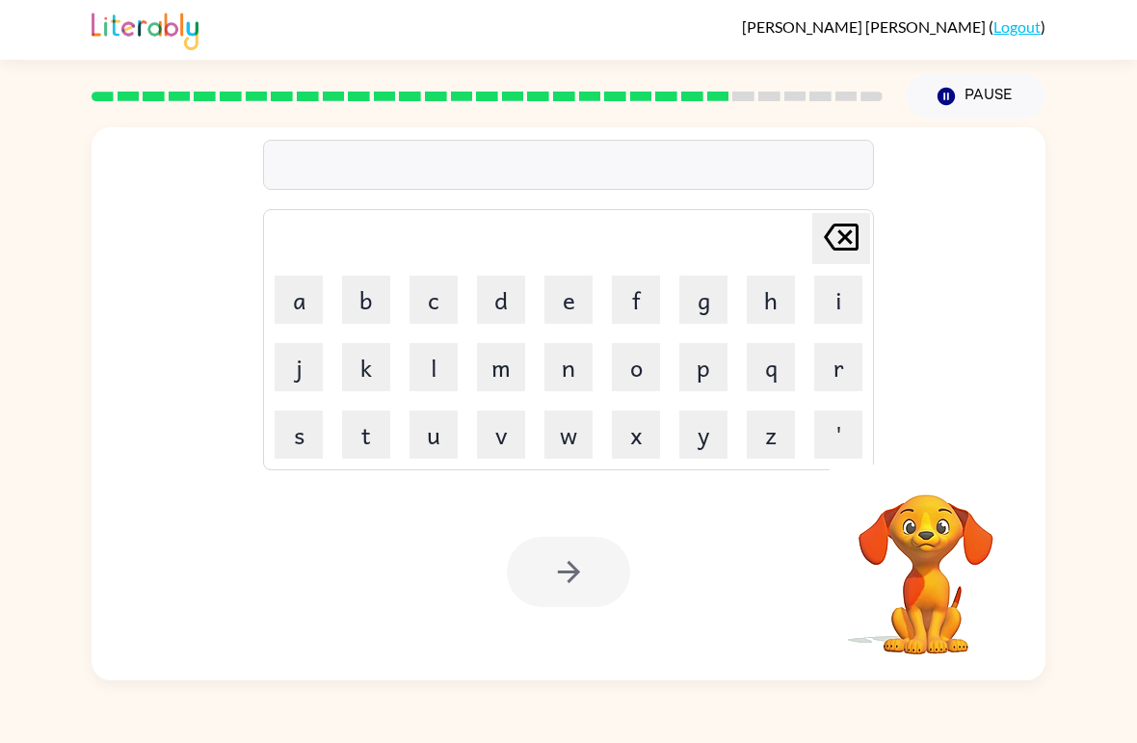
click at [434, 301] on button "c" at bounding box center [433, 299] width 48 height 48
click at [293, 300] on button "a" at bounding box center [299, 299] width 48 height 48
click at [364, 366] on button "k" at bounding box center [366, 367] width 48 height 48
click at [855, 235] on icon at bounding box center [841, 236] width 35 height 27
click at [366, 418] on button "t" at bounding box center [366, 434] width 48 height 48
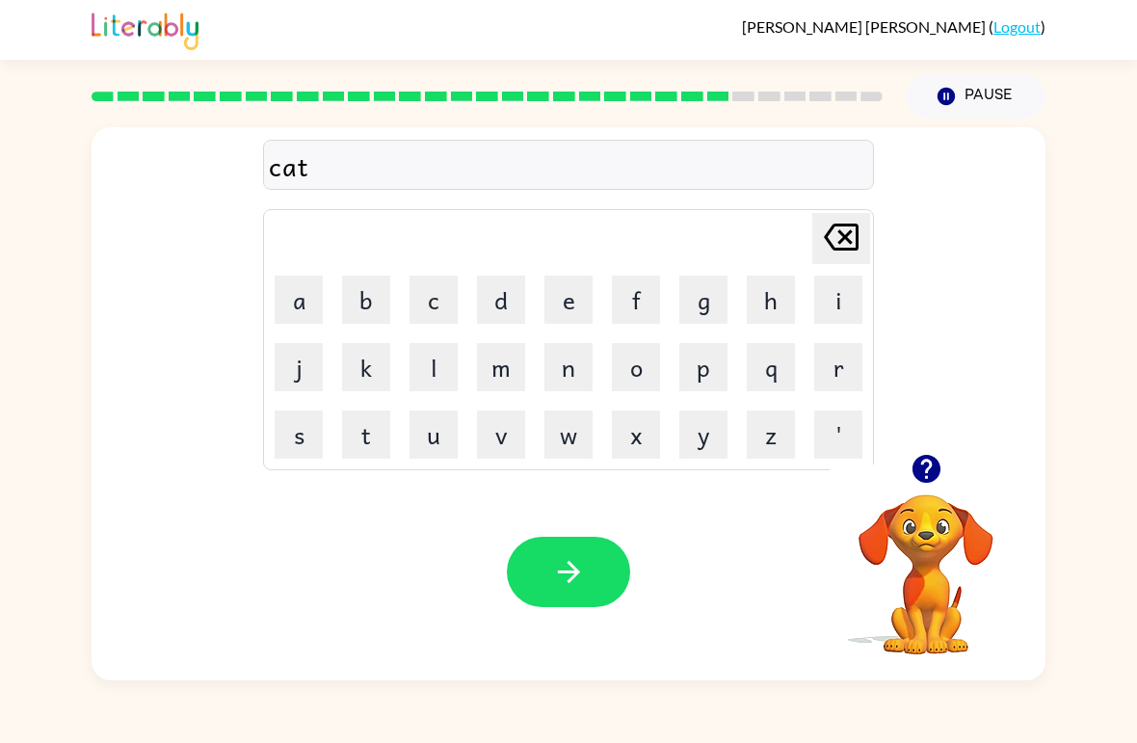
click at [654, 287] on button "f" at bounding box center [636, 299] width 48 height 48
click at [833, 293] on button "i" at bounding box center [838, 299] width 48 height 48
click at [289, 432] on button "s" at bounding box center [299, 434] width 48 height 48
click at [565, 375] on button "n" at bounding box center [568, 367] width 48 height 48
click at [841, 231] on icon "[PERSON_NAME] last character input" at bounding box center [841, 237] width 46 height 46
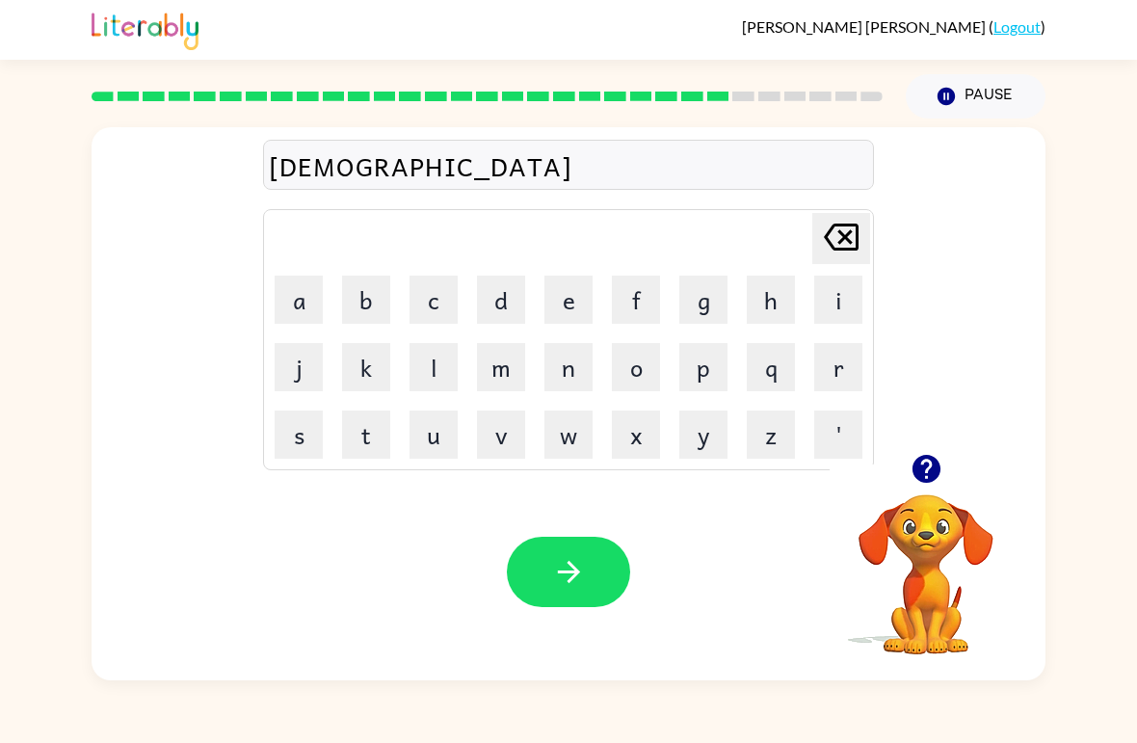
click at [782, 293] on button "h" at bounding box center [771, 299] width 48 height 48
click at [587, 552] on button "button" at bounding box center [568, 572] width 123 height 70
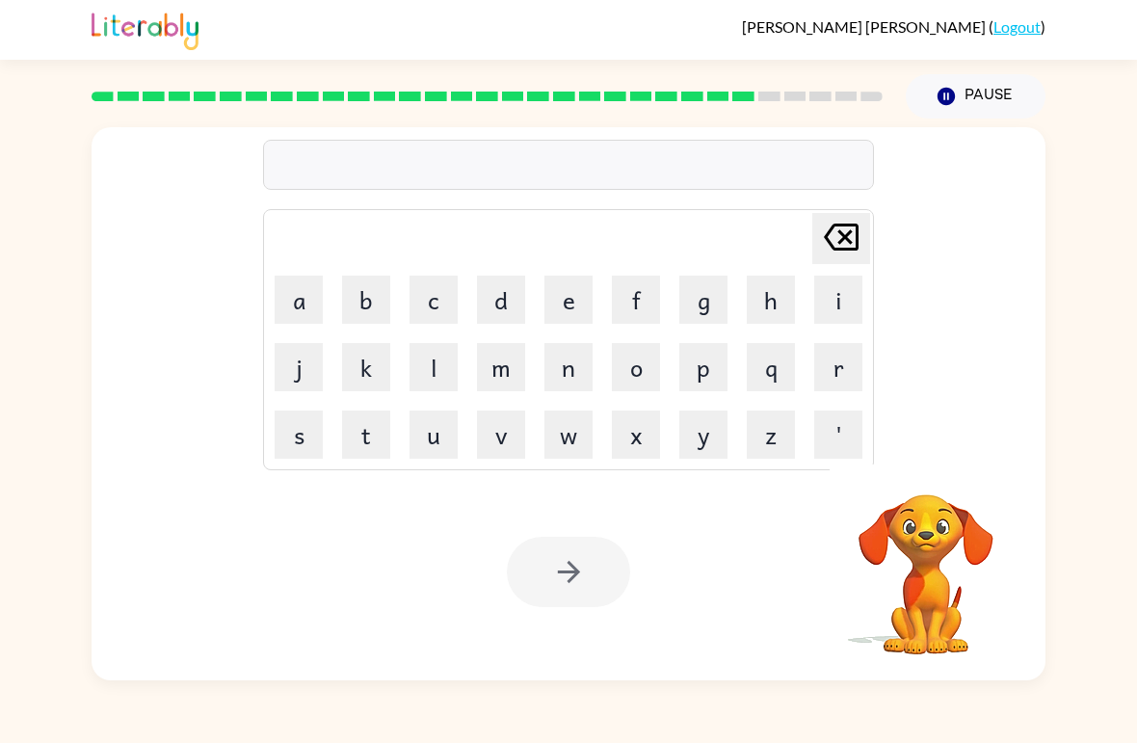
click at [642, 379] on button "o" at bounding box center [636, 367] width 48 height 48
click at [520, 435] on button "v" at bounding box center [501, 434] width 48 height 48
click at [582, 291] on button "e" at bounding box center [568, 299] width 48 height 48
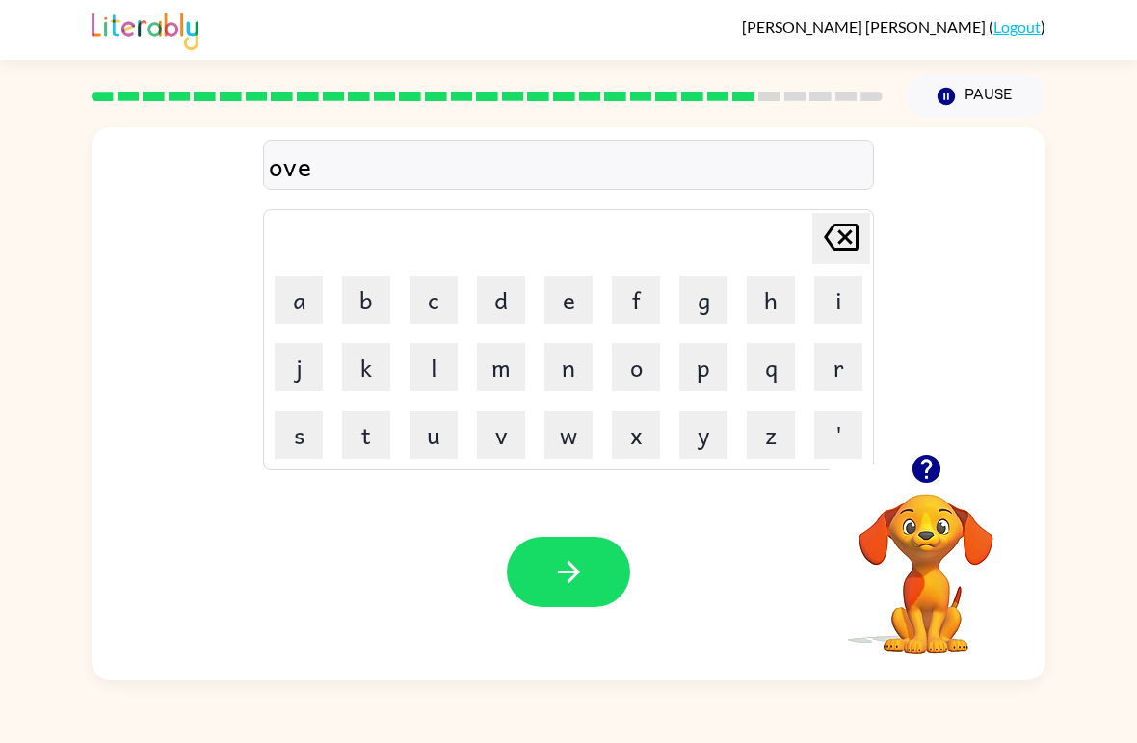
click at [835, 365] on button "r" at bounding box center [838, 367] width 48 height 48
click at [357, 433] on button "t" at bounding box center [366, 434] width 48 height 48
click at [834, 295] on button "i" at bounding box center [838, 299] width 48 height 48
click at [582, 437] on button "w" at bounding box center [568, 434] width 48 height 48
click at [859, 237] on icon "[PERSON_NAME] last character input" at bounding box center [841, 237] width 46 height 46
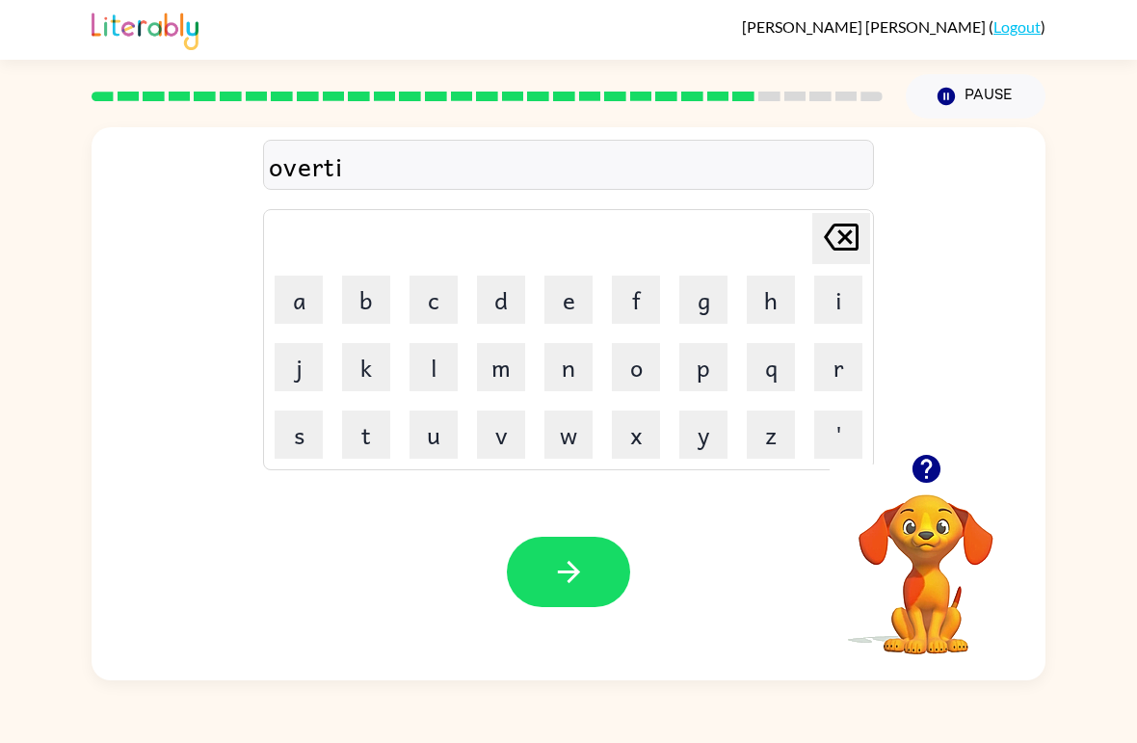
click at [501, 359] on button "m" at bounding box center [501, 367] width 48 height 48
click at [562, 303] on button "e" at bounding box center [568, 299] width 48 height 48
click at [557, 554] on button "button" at bounding box center [568, 572] width 123 height 70
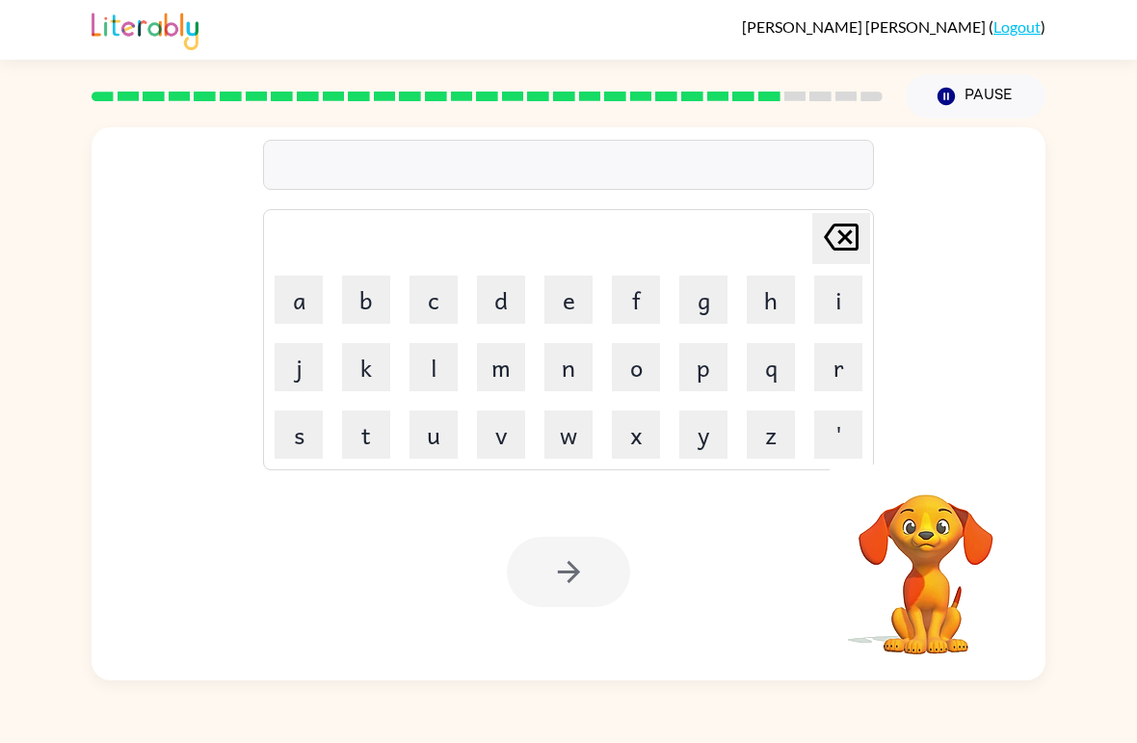
click at [701, 292] on button "g" at bounding box center [703, 299] width 48 height 48
click at [437, 359] on button "l" at bounding box center [433, 367] width 48 height 48
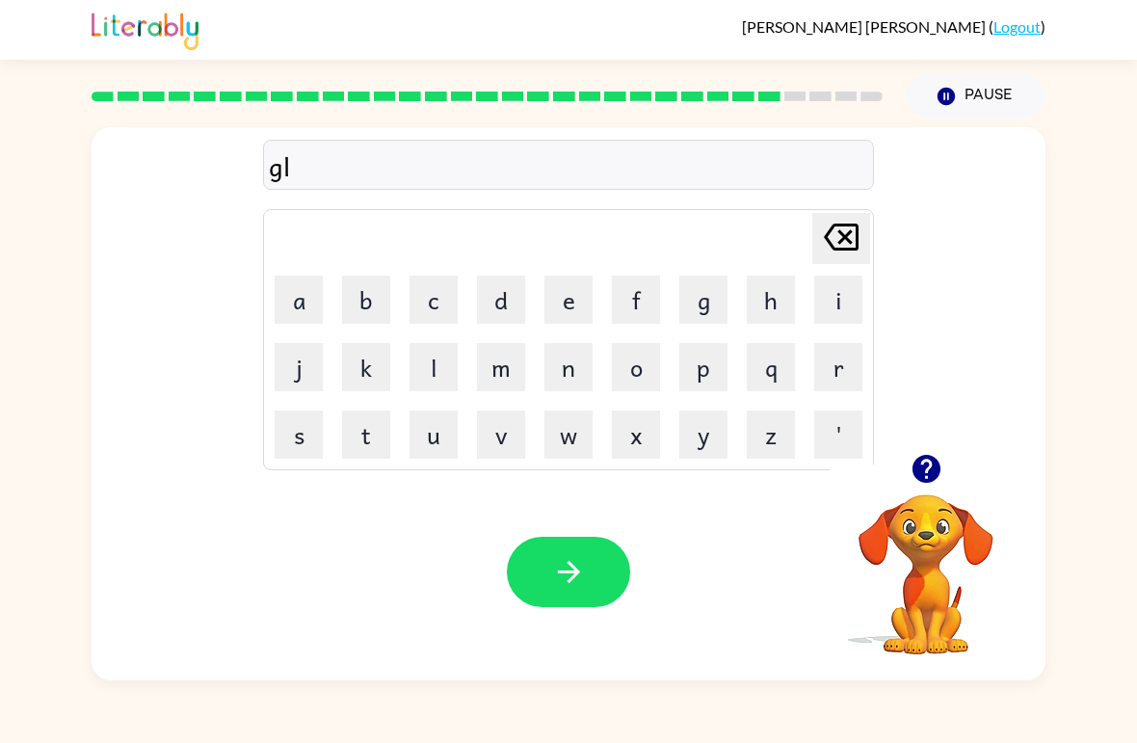
click at [648, 362] on button "o" at bounding box center [636, 367] width 48 height 48
click at [581, 423] on button "w" at bounding box center [568, 434] width 48 height 48
click at [577, 563] on icon "button" at bounding box center [569, 572] width 34 height 34
click at [926, 466] on icon "button" at bounding box center [925, 469] width 28 height 28
click at [581, 428] on button "w" at bounding box center [568, 434] width 48 height 48
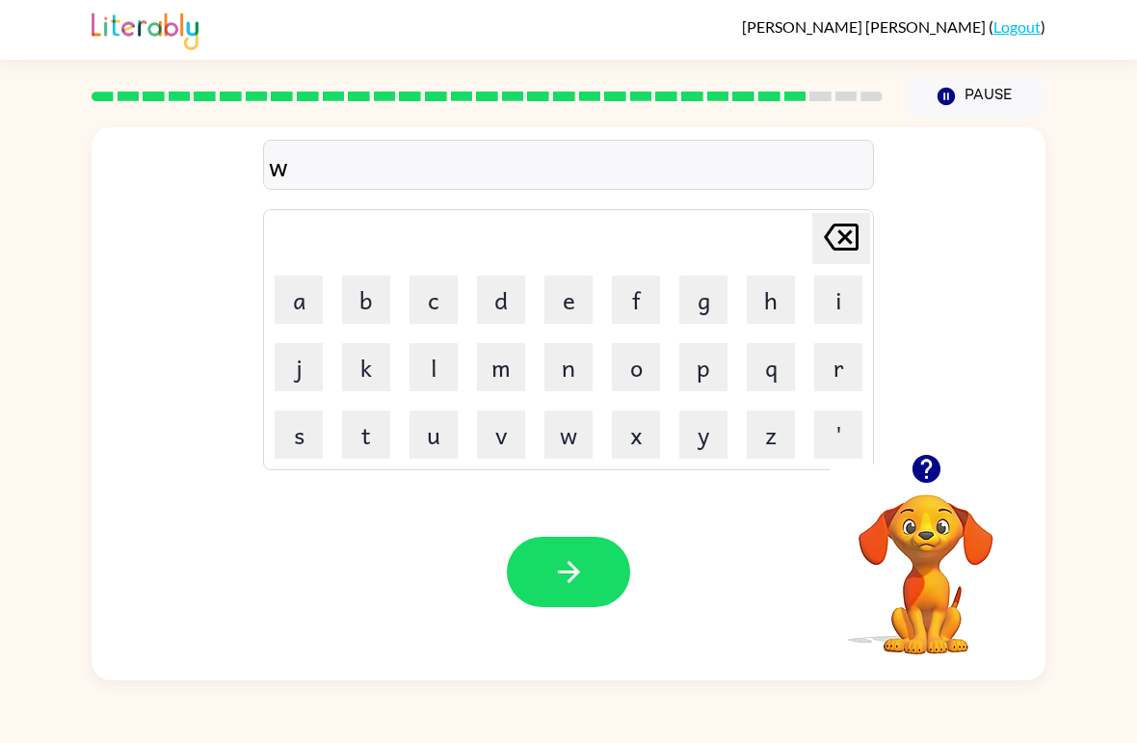
click at [770, 296] on button "h" at bounding box center [771, 299] width 48 height 48
click at [837, 294] on button "i" at bounding box center [838, 299] width 48 height 48
click at [700, 368] on button "p" at bounding box center [703, 367] width 48 height 48
click at [590, 599] on button "button" at bounding box center [568, 572] width 123 height 70
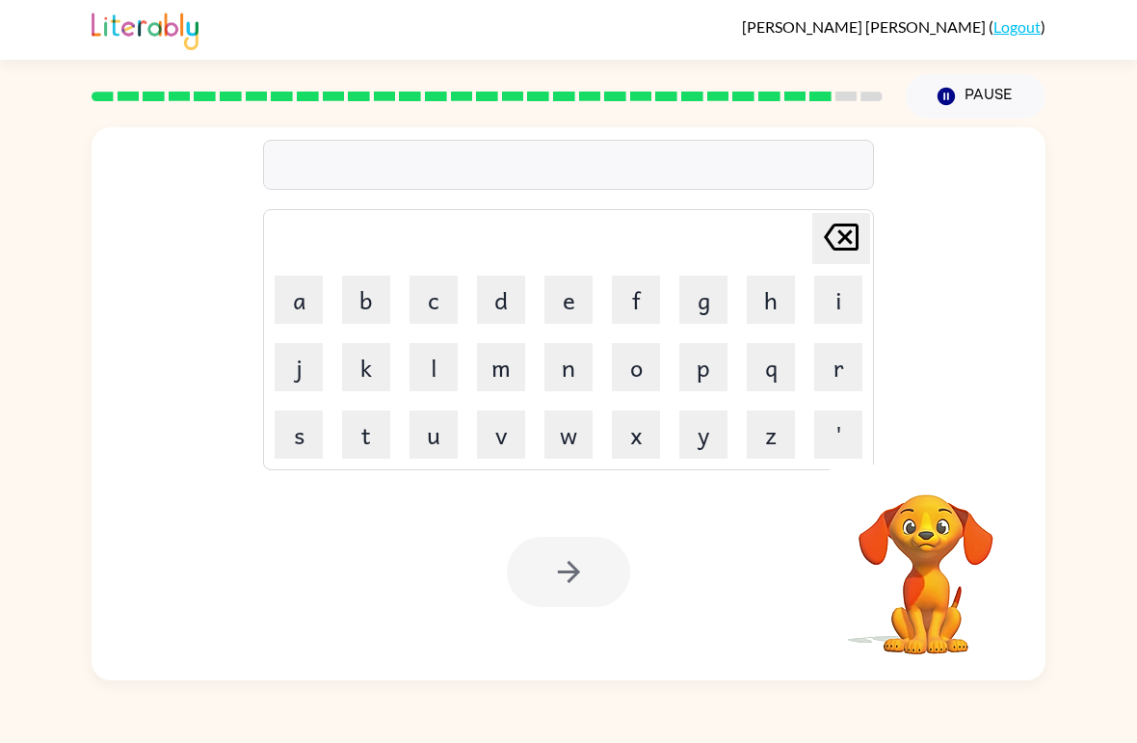
click at [292, 304] on button "a" at bounding box center [299, 299] width 48 height 48
click at [291, 439] on button "s" at bounding box center [299, 434] width 48 height 48
click at [353, 438] on button "t" at bounding box center [366, 434] width 48 height 48
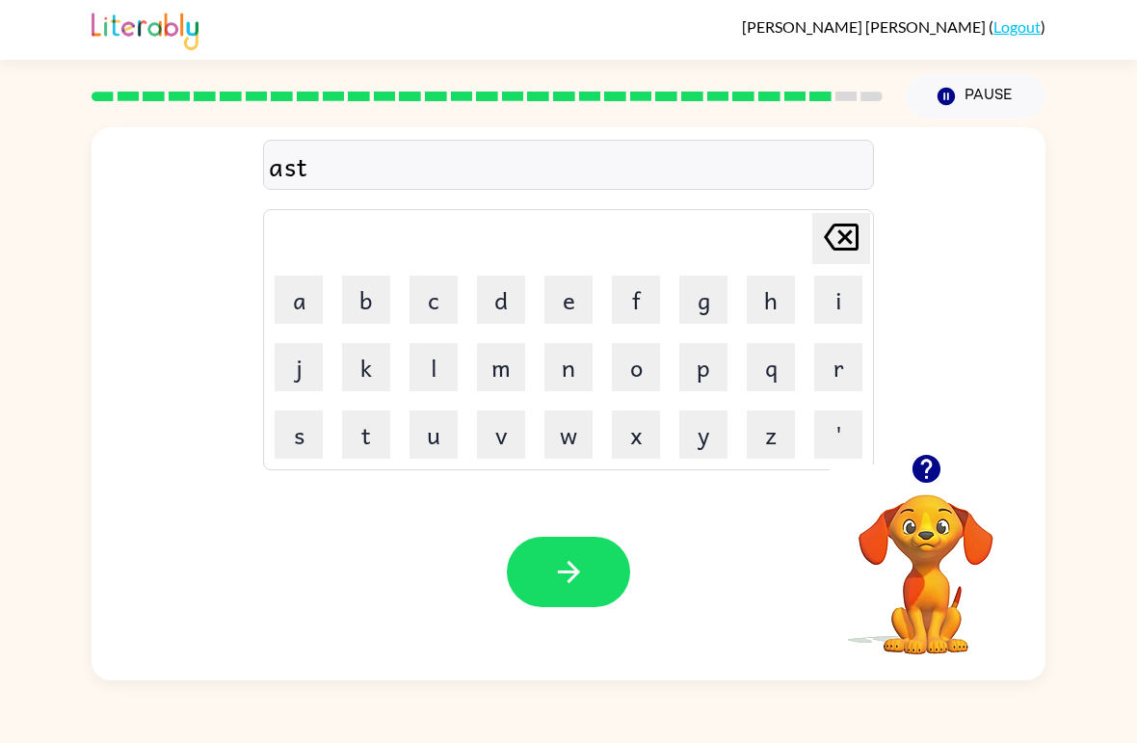
click at [840, 372] on button "r" at bounding box center [838, 367] width 48 height 48
click at [573, 284] on button "e" at bounding box center [568, 299] width 48 height 48
click at [634, 377] on button "o" at bounding box center [636, 367] width 48 height 48
click at [837, 294] on button "i" at bounding box center [838, 299] width 48 height 48
click at [522, 292] on button "d" at bounding box center [501, 299] width 48 height 48
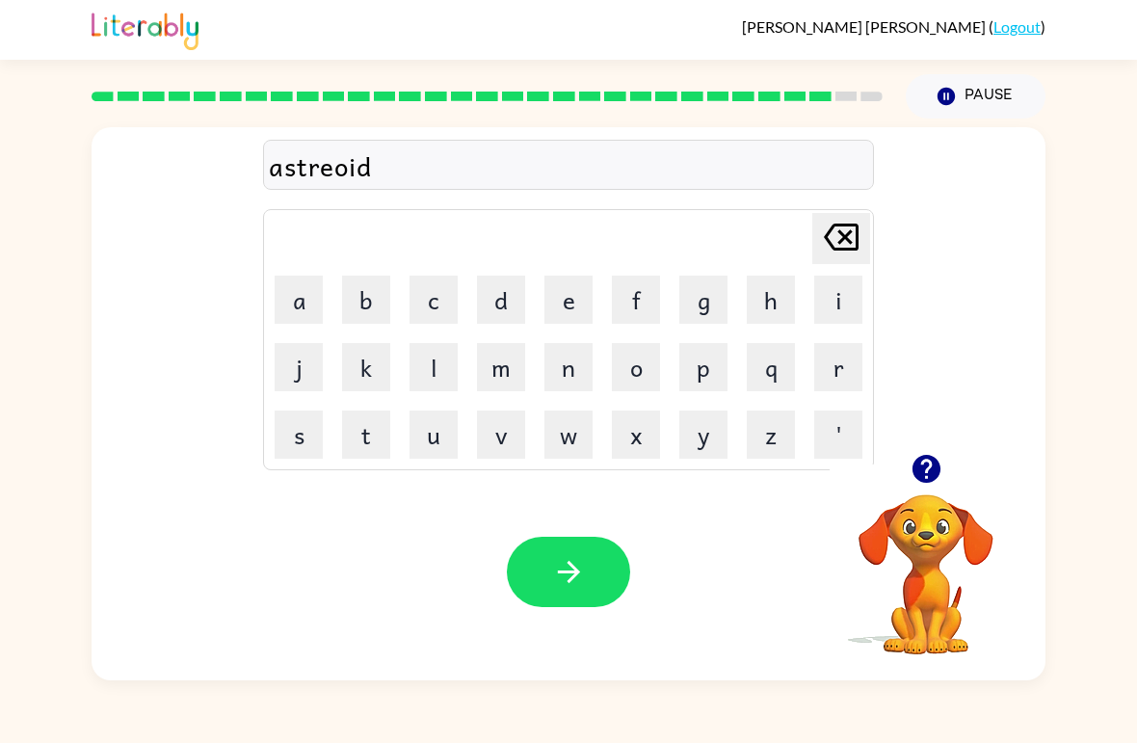
click at [856, 236] on icon at bounding box center [841, 236] width 35 height 27
click at [855, 236] on icon at bounding box center [841, 236] width 35 height 27
click at [844, 239] on icon at bounding box center [841, 236] width 35 height 27
click at [849, 234] on icon at bounding box center [841, 236] width 35 height 27
click at [636, 370] on button "o" at bounding box center [636, 367] width 48 height 48
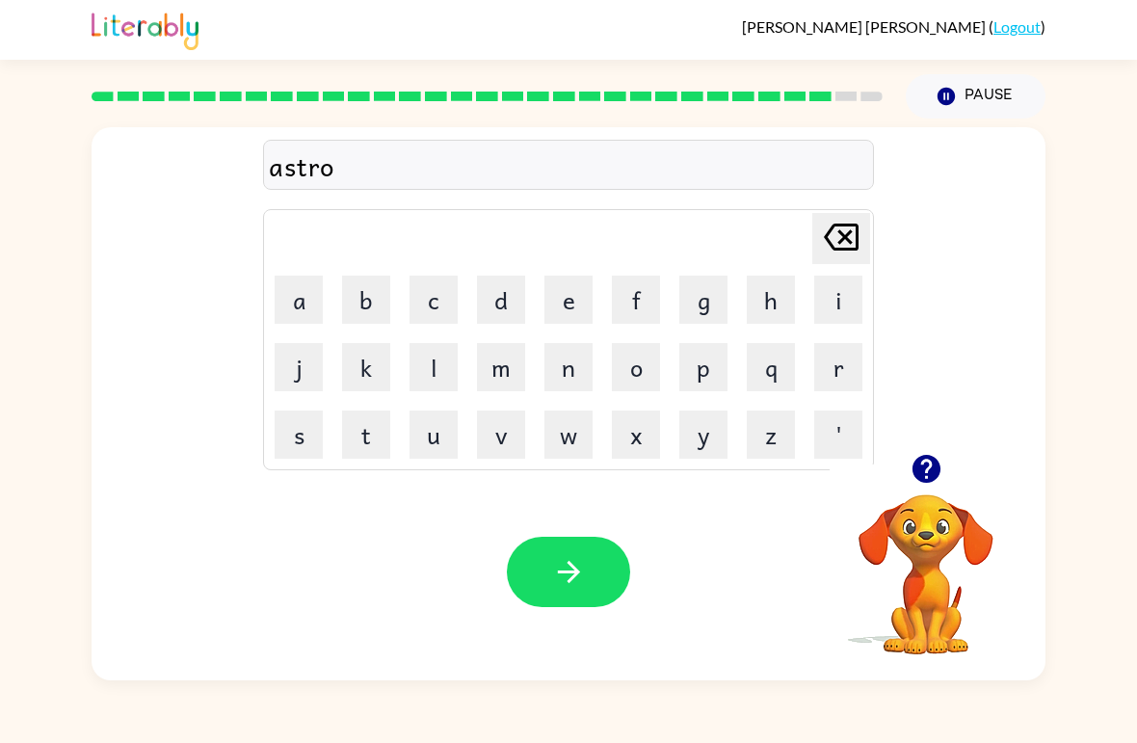
click at [831, 307] on button "i" at bounding box center [838, 299] width 48 height 48
click at [500, 300] on button "d" at bounding box center [501, 299] width 48 height 48
click at [842, 235] on icon at bounding box center [841, 236] width 35 height 27
click at [590, 297] on button "e" at bounding box center [568, 299] width 48 height 48
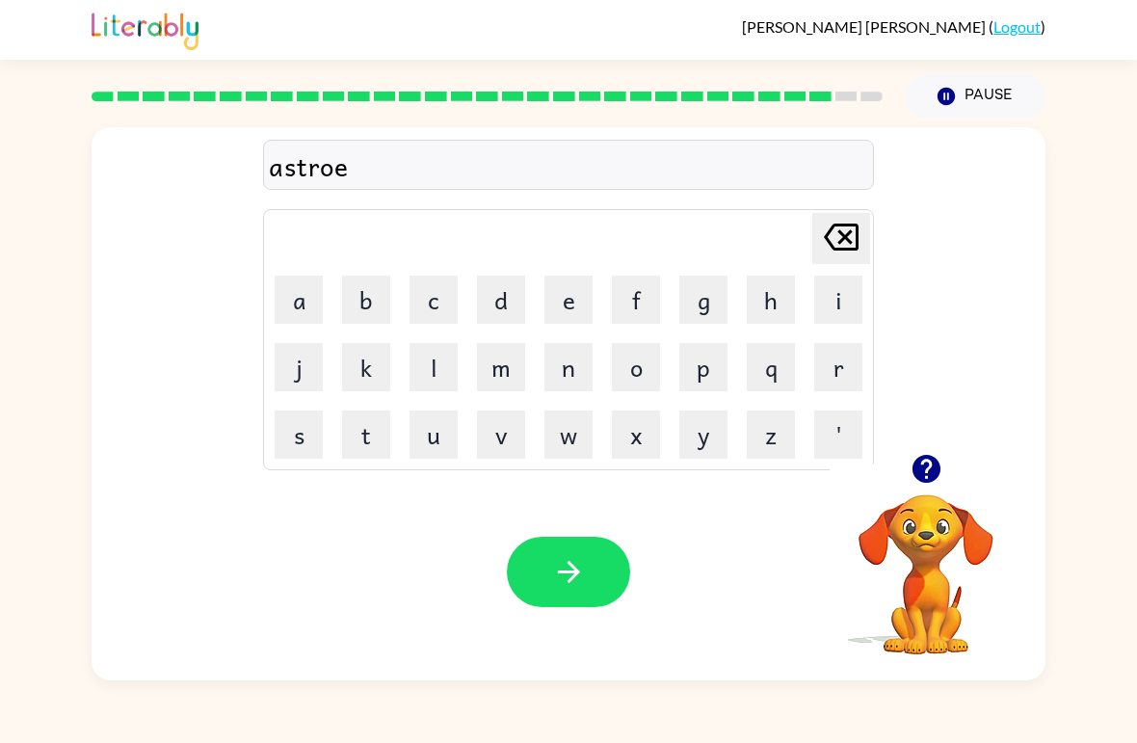
click at [505, 299] on button "d" at bounding box center [501, 299] width 48 height 48
click at [841, 222] on icon "[PERSON_NAME] last character input" at bounding box center [841, 237] width 46 height 46
click at [844, 239] on icon at bounding box center [841, 236] width 35 height 27
click at [573, 295] on button "e" at bounding box center [568, 299] width 48 height 48
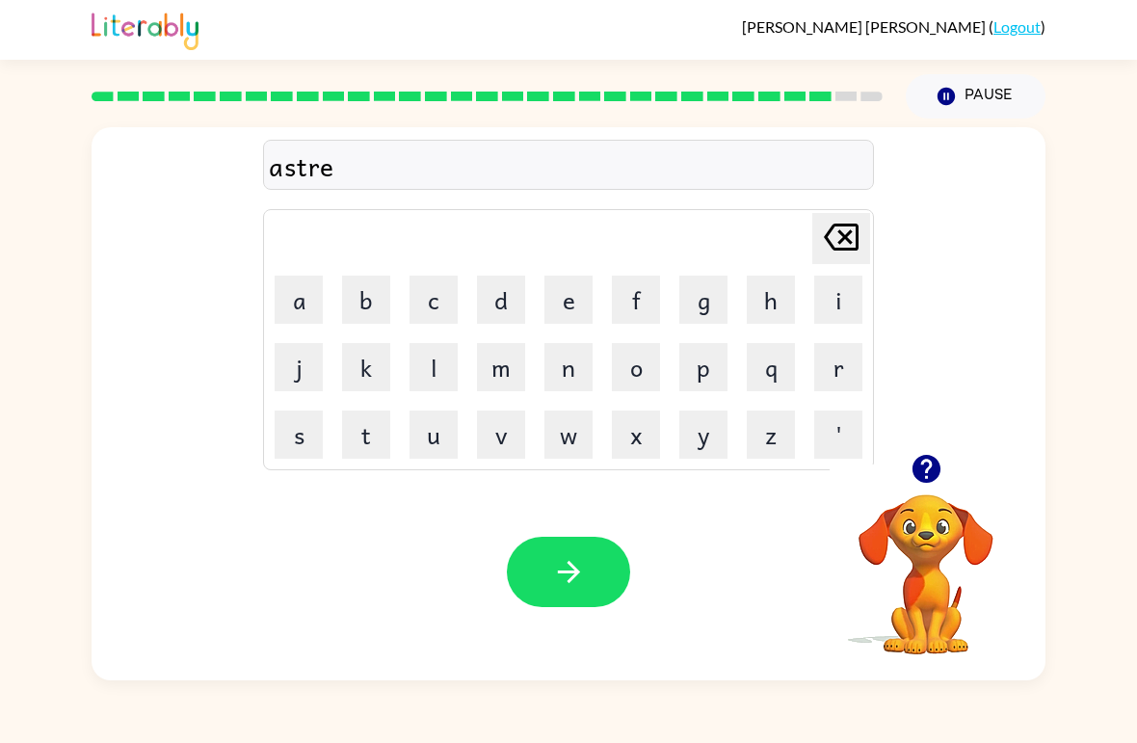
click at [622, 373] on button "o" at bounding box center [636, 367] width 48 height 48
click at [831, 294] on button "i" at bounding box center [838, 299] width 48 height 48
click at [847, 227] on icon at bounding box center [841, 236] width 35 height 27
click at [512, 305] on button "d" at bounding box center [501, 299] width 48 height 48
click at [847, 246] on icon "[PERSON_NAME] last character input" at bounding box center [841, 237] width 46 height 46
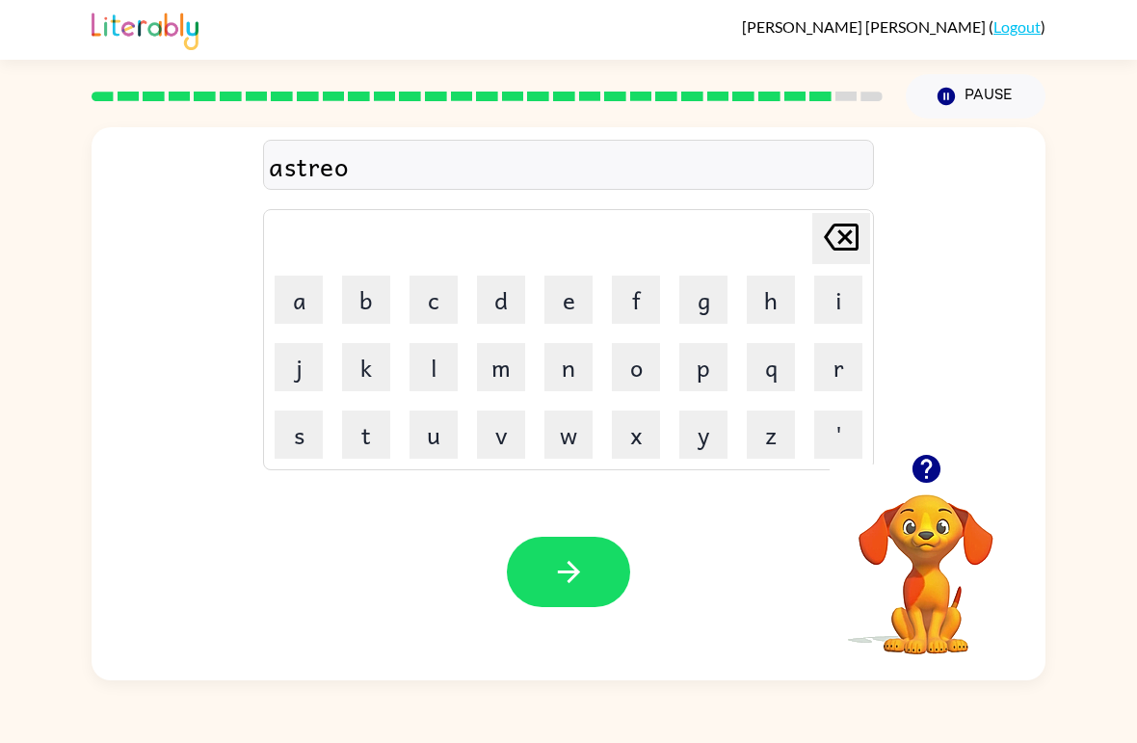
click at [832, 300] on button "i" at bounding box center [838, 299] width 48 height 48
click at [514, 286] on button "d" at bounding box center [501, 299] width 48 height 48
click at [834, 249] on icon at bounding box center [841, 236] width 35 height 27
click at [834, 248] on icon "[PERSON_NAME] last character input" at bounding box center [841, 237] width 46 height 46
click at [840, 239] on icon "[PERSON_NAME] last character input" at bounding box center [841, 237] width 46 height 46
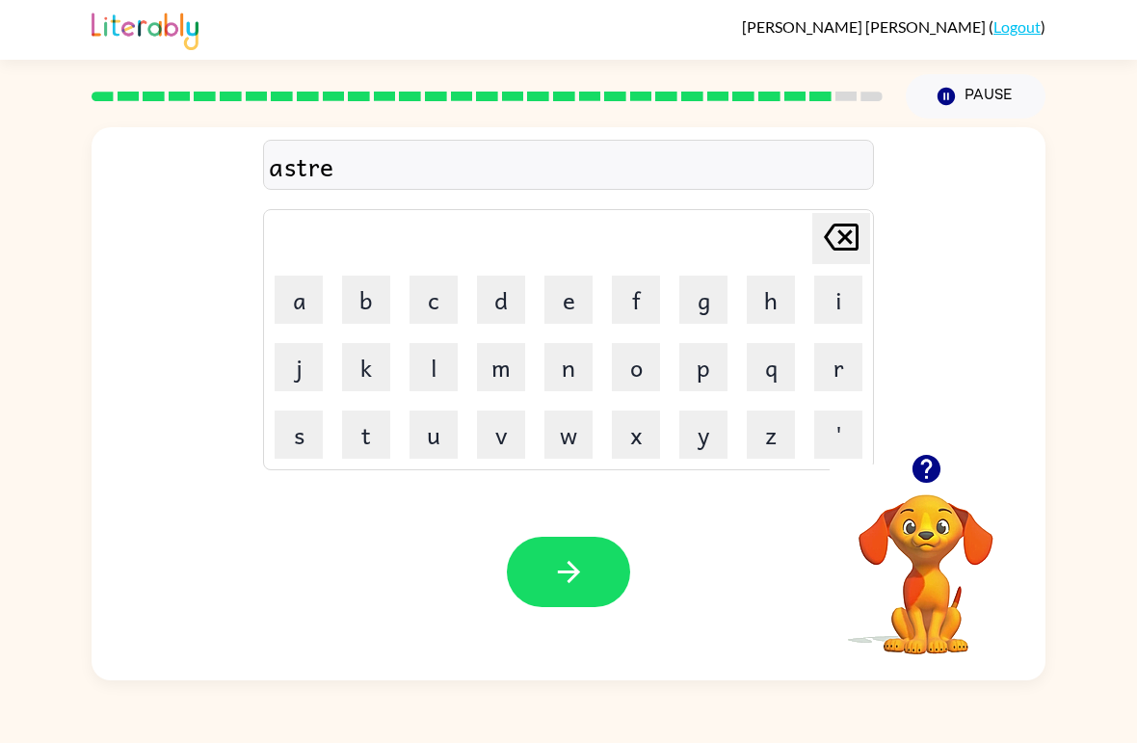
click at [840, 238] on icon "[PERSON_NAME] last character input" at bounding box center [841, 237] width 46 height 46
click at [616, 383] on button "o" at bounding box center [636, 367] width 48 height 48
click at [824, 295] on button "i" at bounding box center [838, 299] width 48 height 48
click at [503, 307] on button "d" at bounding box center [501, 299] width 48 height 48
click at [578, 602] on button "button" at bounding box center [568, 572] width 123 height 70
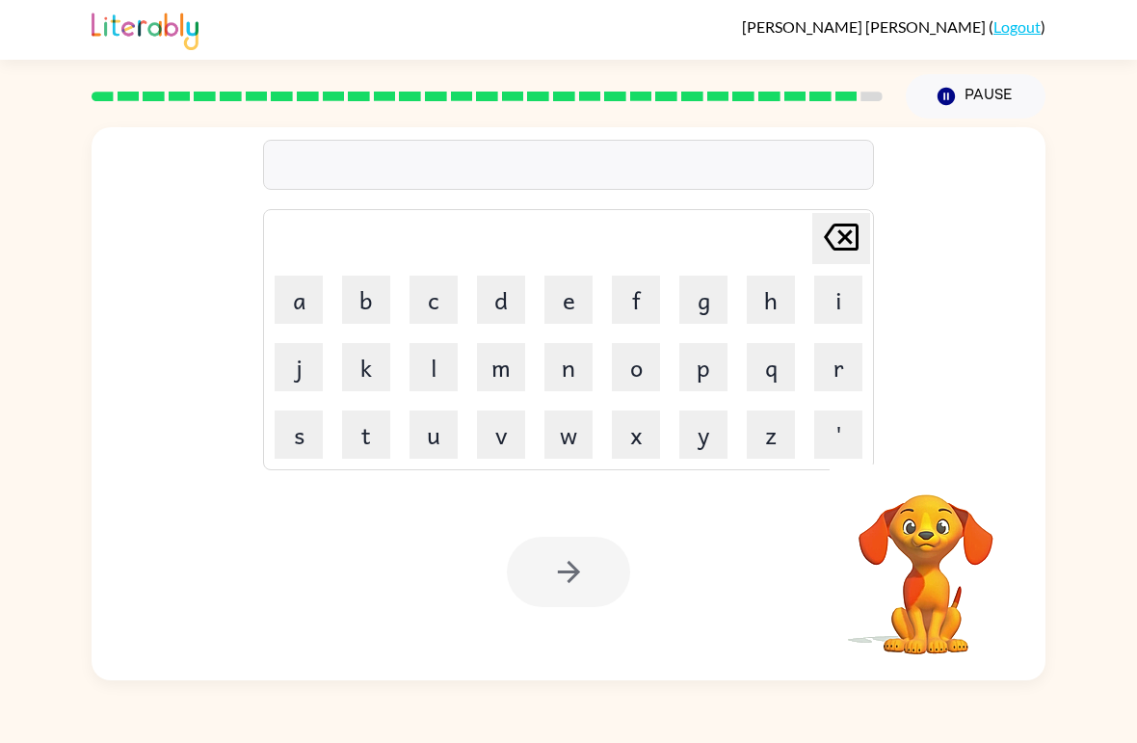
click at [500, 356] on button "m" at bounding box center [501, 367] width 48 height 48
click at [286, 294] on button "a" at bounding box center [299, 299] width 48 height 48
click at [293, 413] on button "s" at bounding box center [299, 434] width 48 height 48
click at [363, 417] on button "t" at bounding box center [366, 434] width 48 height 48
click at [572, 288] on button "e" at bounding box center [568, 299] width 48 height 48
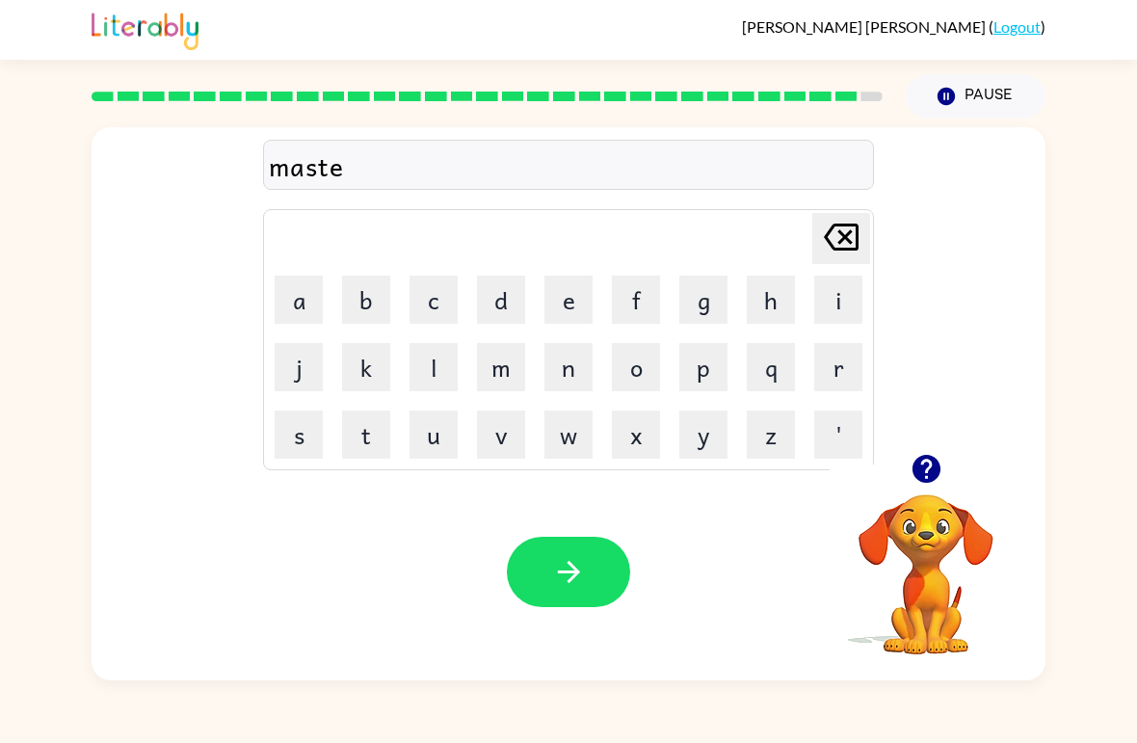
click at [828, 355] on button "r" at bounding box center [838, 367] width 48 height 48
click at [707, 360] on button "p" at bounding box center [703, 367] width 48 height 48
click at [844, 289] on button "i" at bounding box center [838, 299] width 48 height 48
click at [560, 306] on button "e" at bounding box center [568, 299] width 48 height 48
click at [425, 292] on button "c" at bounding box center [433, 299] width 48 height 48
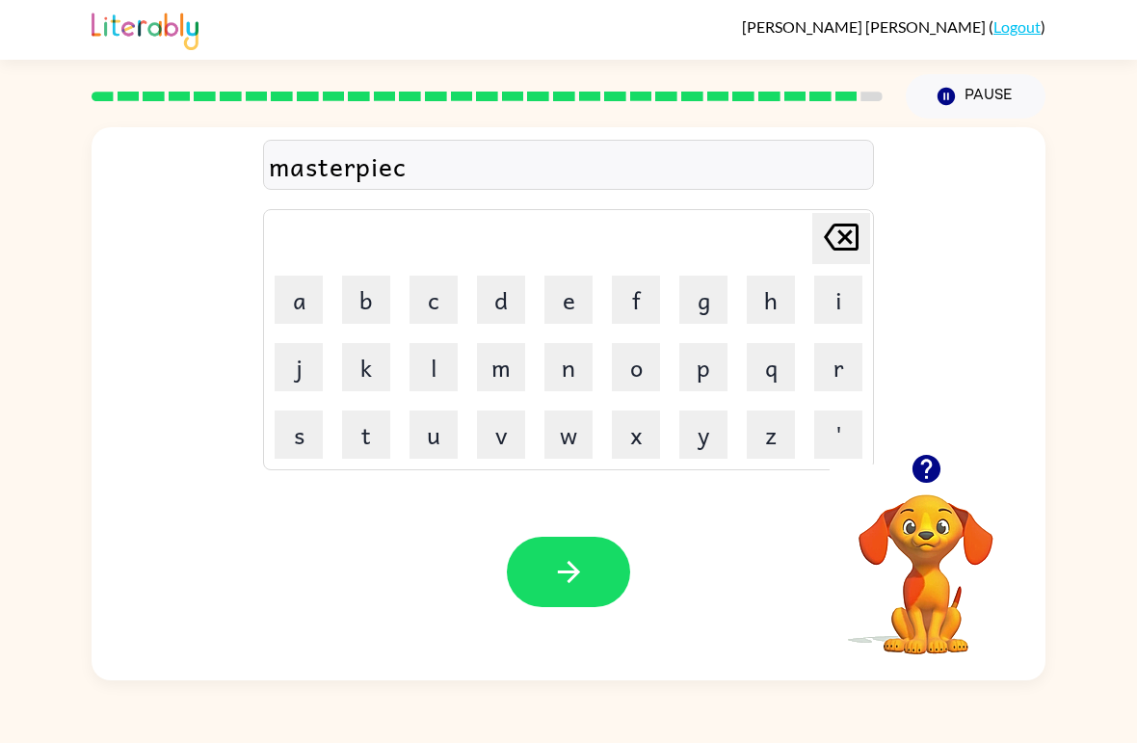
click at [843, 299] on button "i" at bounding box center [838, 299] width 48 height 48
click at [852, 229] on icon "[PERSON_NAME] last character input" at bounding box center [841, 237] width 46 height 46
click at [574, 296] on button "e" at bounding box center [568, 299] width 48 height 48
click at [600, 581] on button "button" at bounding box center [568, 572] width 123 height 70
